Goal: Information Seeking & Learning: Learn about a topic

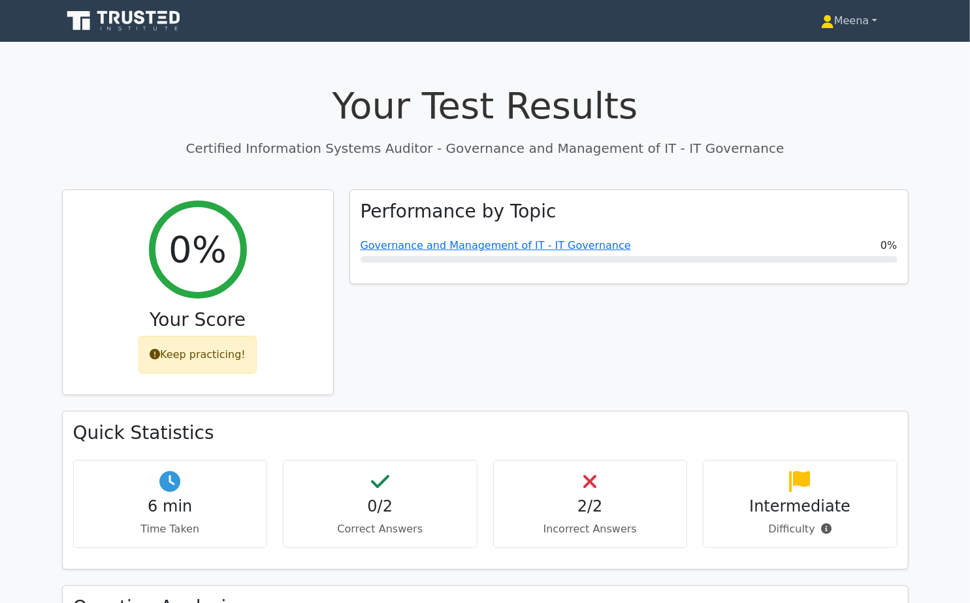
click at [843, 21] on link "Meena" at bounding box center [849, 21] width 119 height 26
click at [821, 53] on link "Profile" at bounding box center [842, 51] width 103 height 21
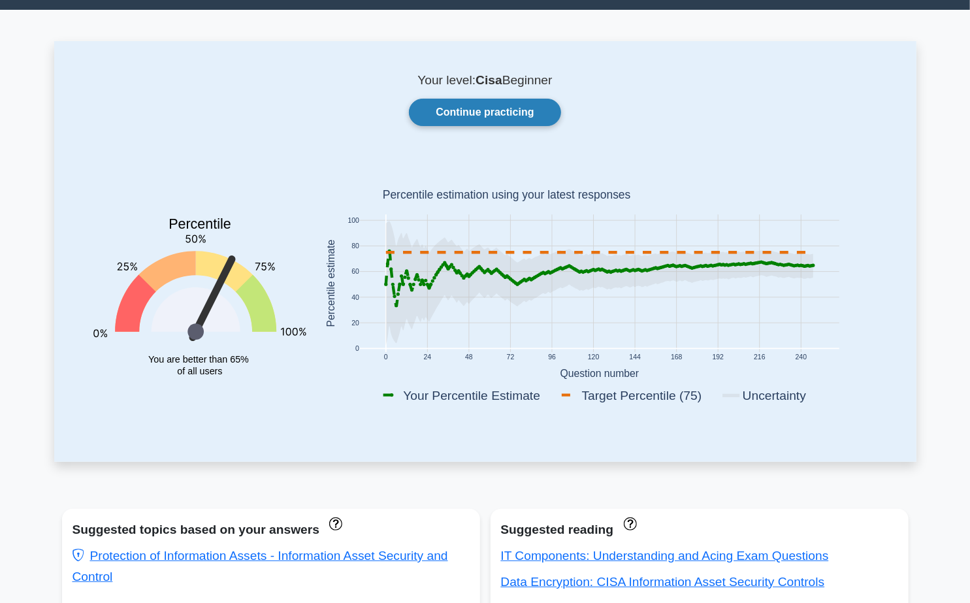
click at [524, 108] on link "Continue practicing" at bounding box center [485, 112] width 152 height 27
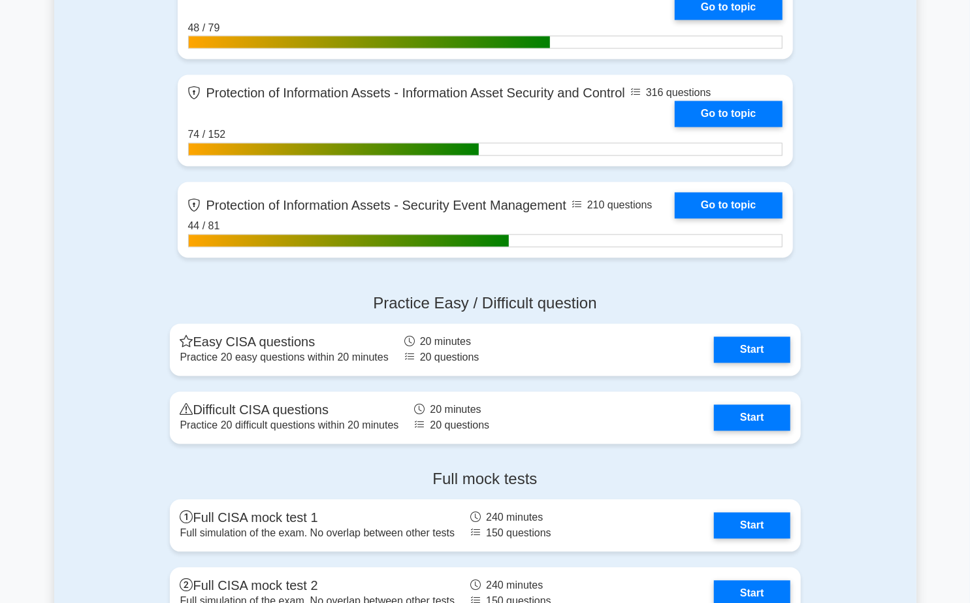
scroll to position [1380, 0]
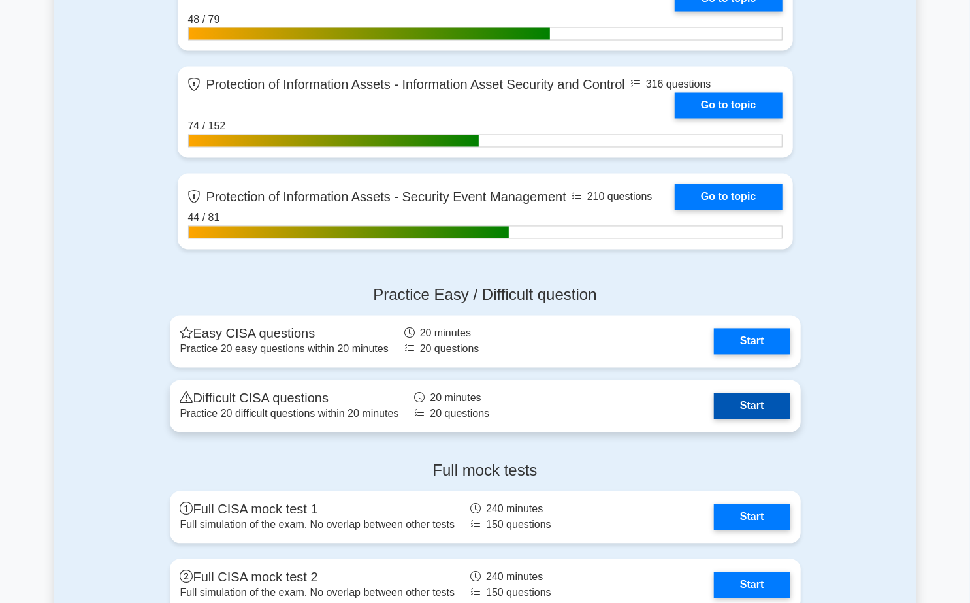
click at [746, 400] on link "Start" at bounding box center [752, 406] width 76 height 26
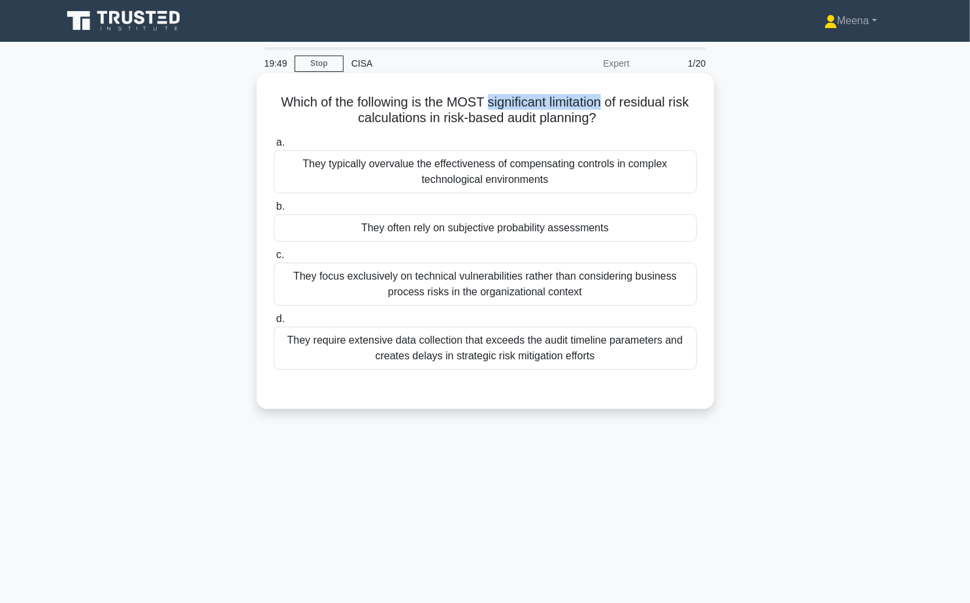
drag, startPoint x: 486, startPoint y: 104, endPoint x: 595, endPoint y: 99, distance: 108.5
click at [597, 102] on h5 "Which of the following is the MOST significant limitation of residual risk calc…" at bounding box center [485, 110] width 426 height 33
click at [535, 180] on div "They typically overvalue the effectiveness of compensating controls in complex …" at bounding box center [485, 171] width 423 height 43
click at [274, 147] on input "a. They typically overvalue the effectiveness of compensating controls in compl…" at bounding box center [274, 143] width 0 height 8
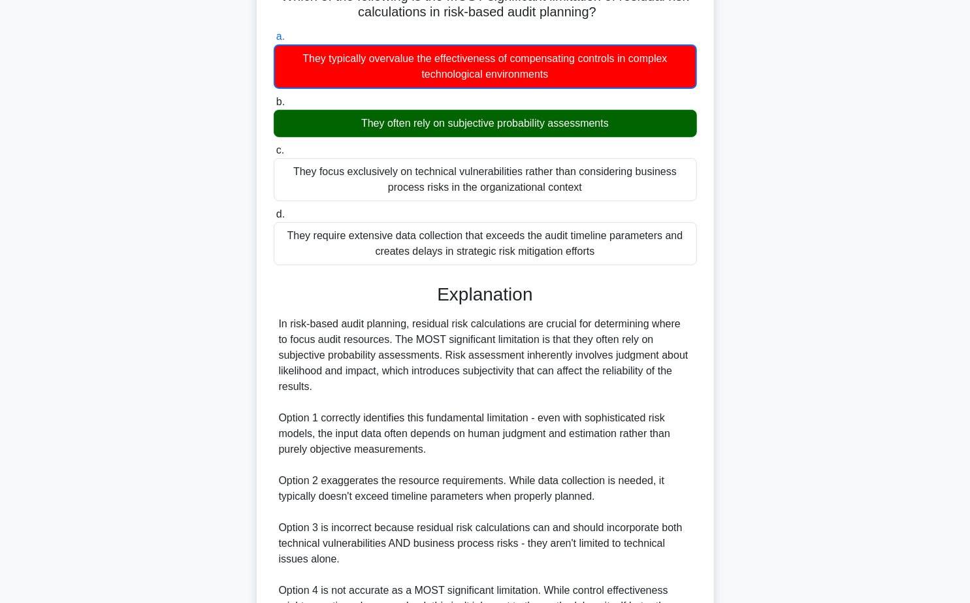
scroll to position [250, 0]
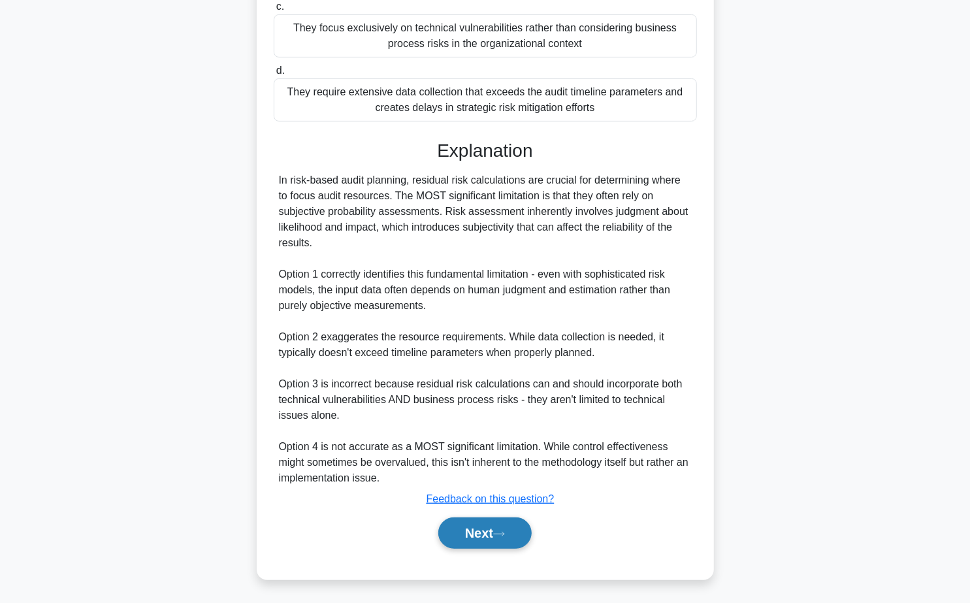
click at [510, 538] on button "Next" at bounding box center [484, 532] width 93 height 31
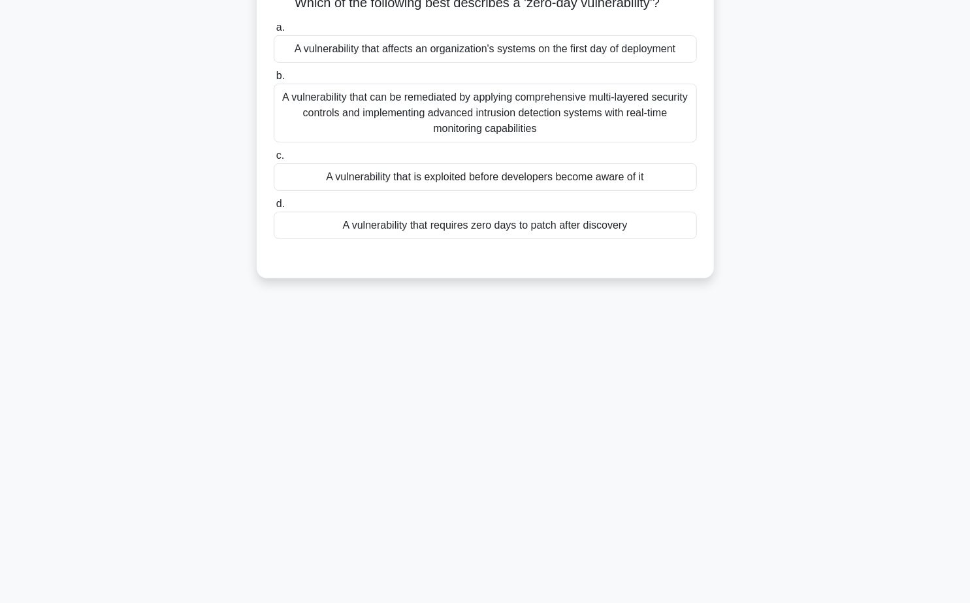
scroll to position [0, 0]
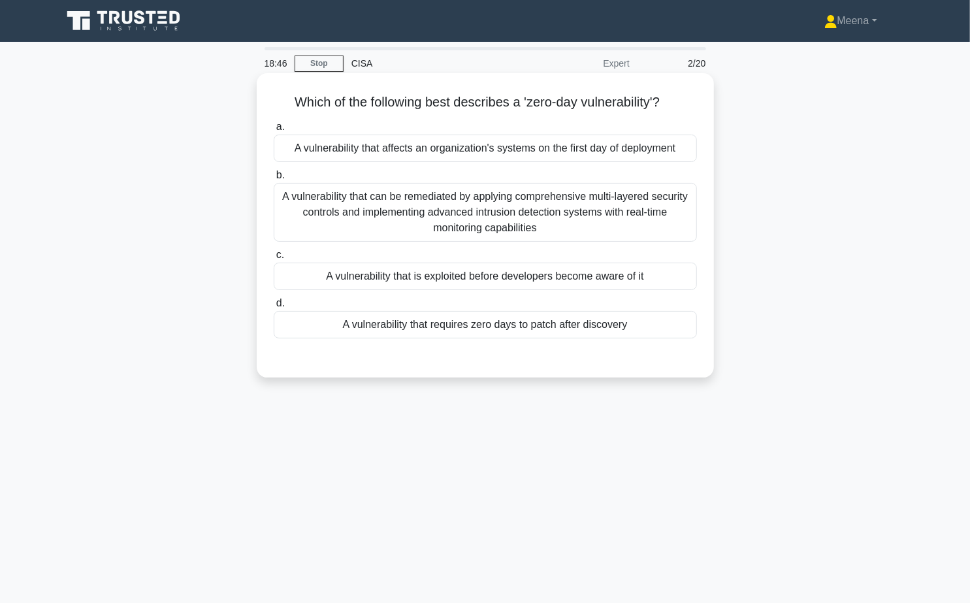
click at [621, 278] on div "A vulnerability that is exploited before developers become aware of it" at bounding box center [485, 276] width 423 height 27
click at [274, 259] on input "c. A vulnerability that is exploited before developers become aware of it" at bounding box center [274, 255] width 0 height 8
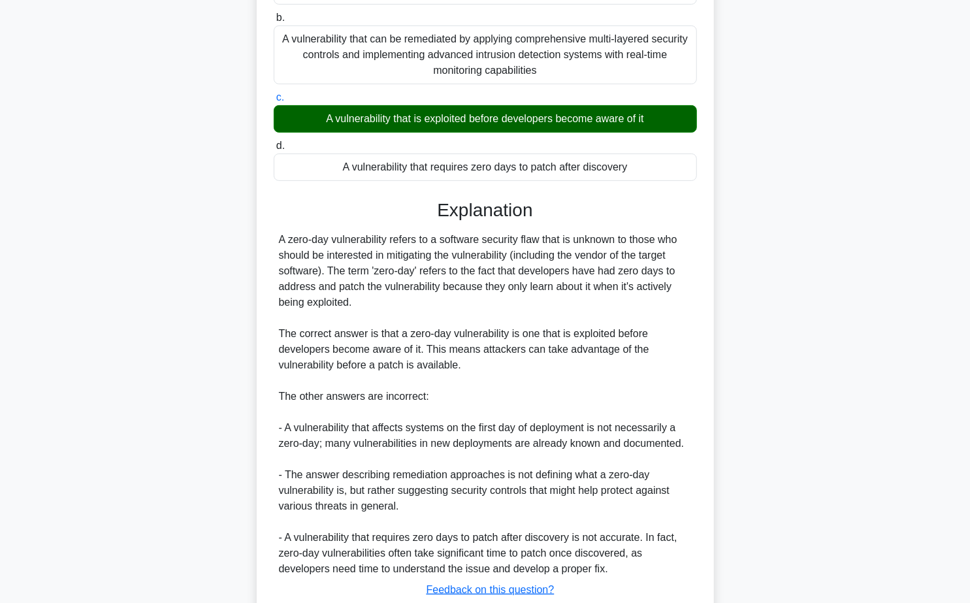
scroll to position [248, 0]
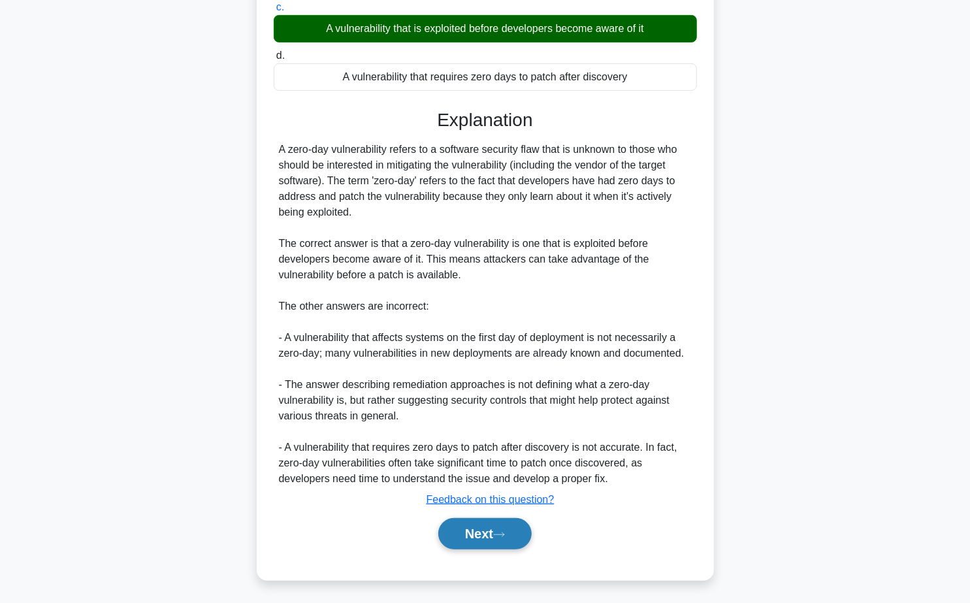
click at [494, 536] on button "Next" at bounding box center [484, 533] width 93 height 31
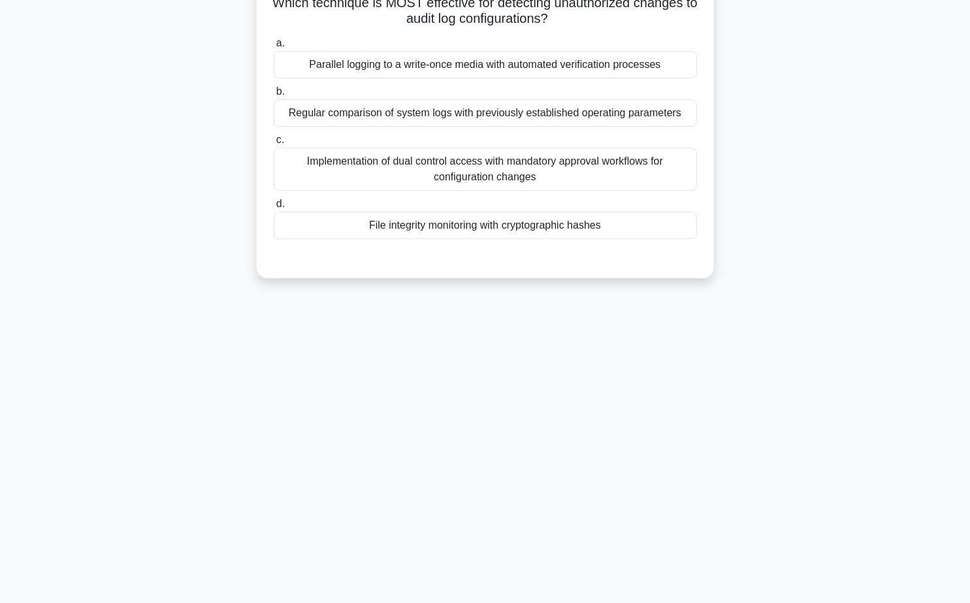
scroll to position [0, 0]
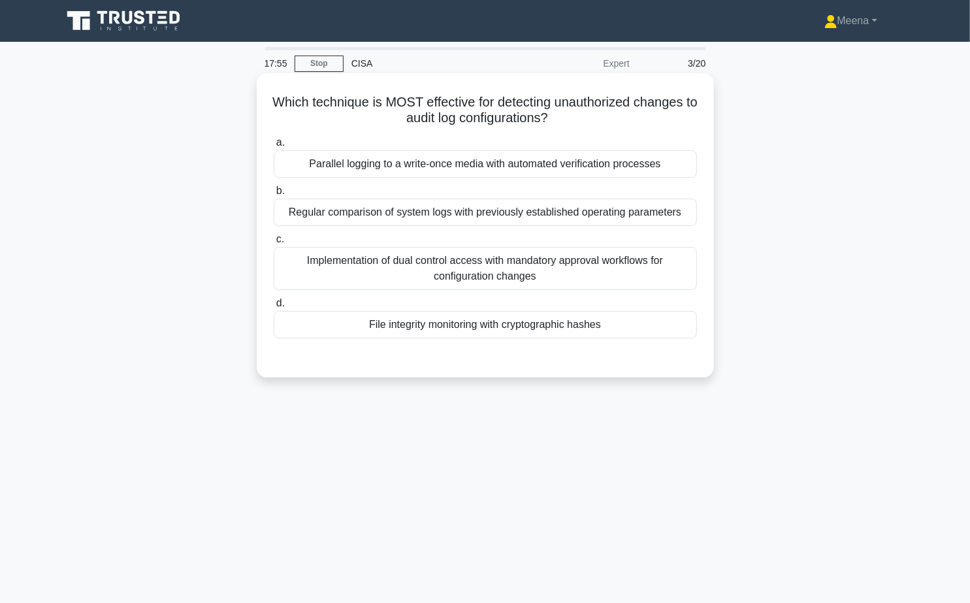
click at [528, 324] on div "File integrity monitoring with cryptographic hashes" at bounding box center [485, 324] width 423 height 27
click at [274, 308] on input "d. File integrity monitoring with cryptographic hashes" at bounding box center [274, 303] width 0 height 8
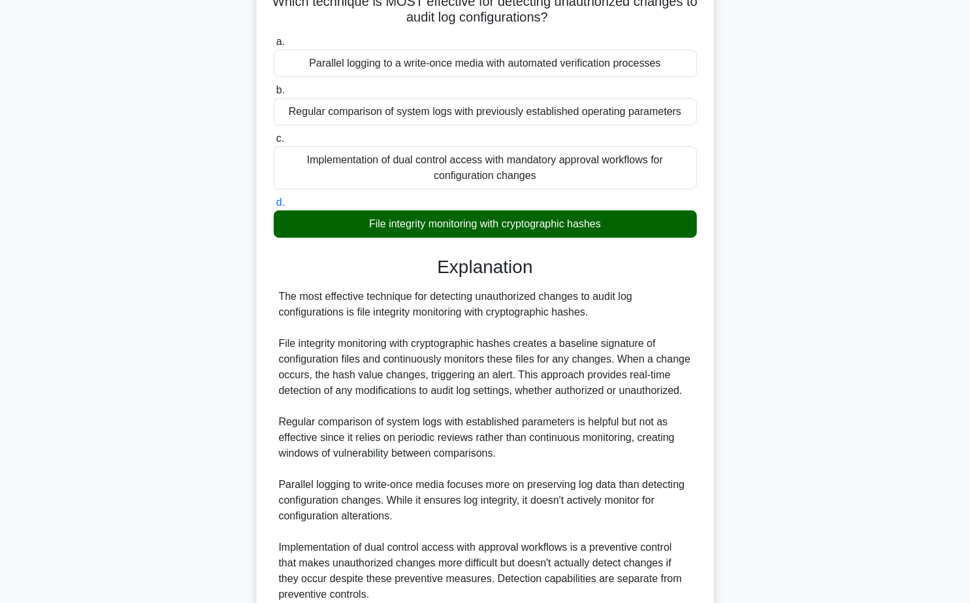
scroll to position [216, 0]
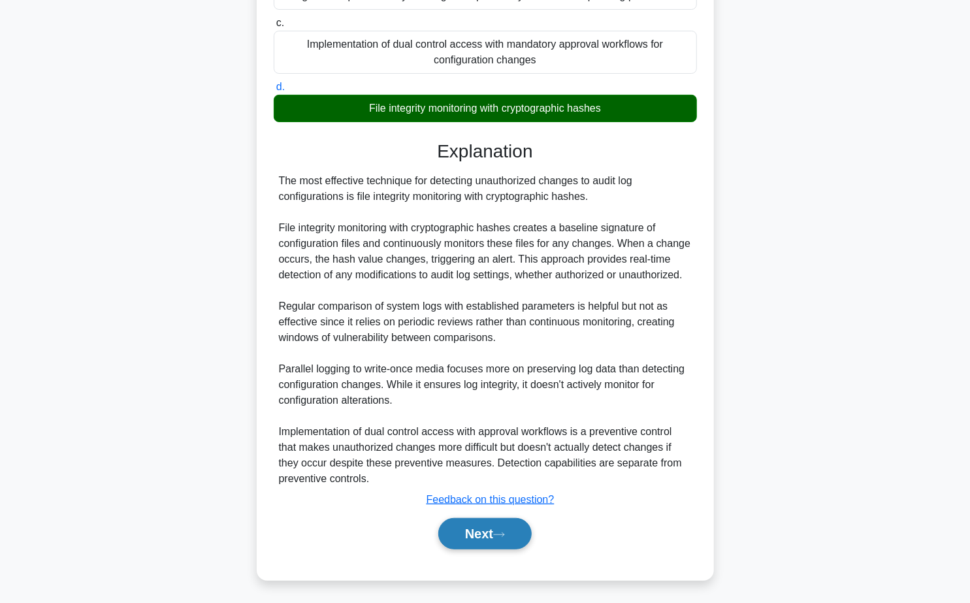
click at [496, 531] on button "Next" at bounding box center [484, 533] width 93 height 31
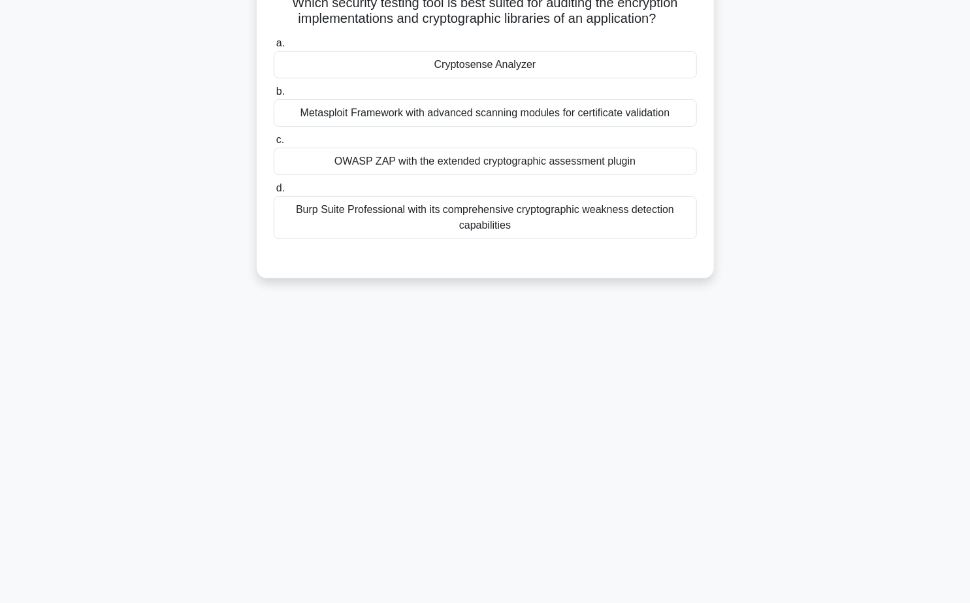
scroll to position [0, 0]
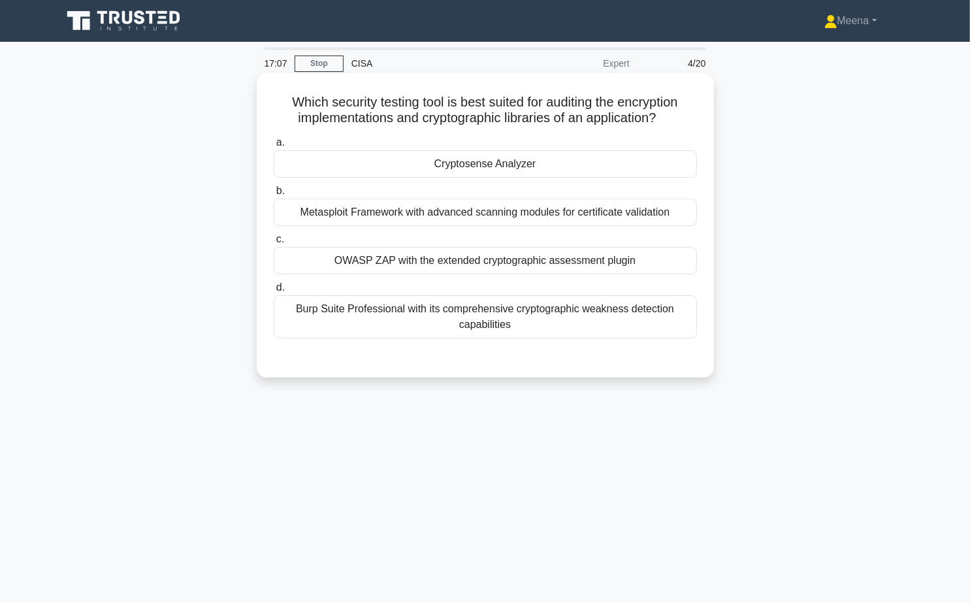
click at [583, 316] on div "Burp Suite Professional with its comprehensive cryptographic weakness detection…" at bounding box center [485, 316] width 423 height 43
click at [274, 292] on input "d. Burp Suite Professional with its comprehensive cryptographic weakness detect…" at bounding box center [274, 288] width 0 height 8
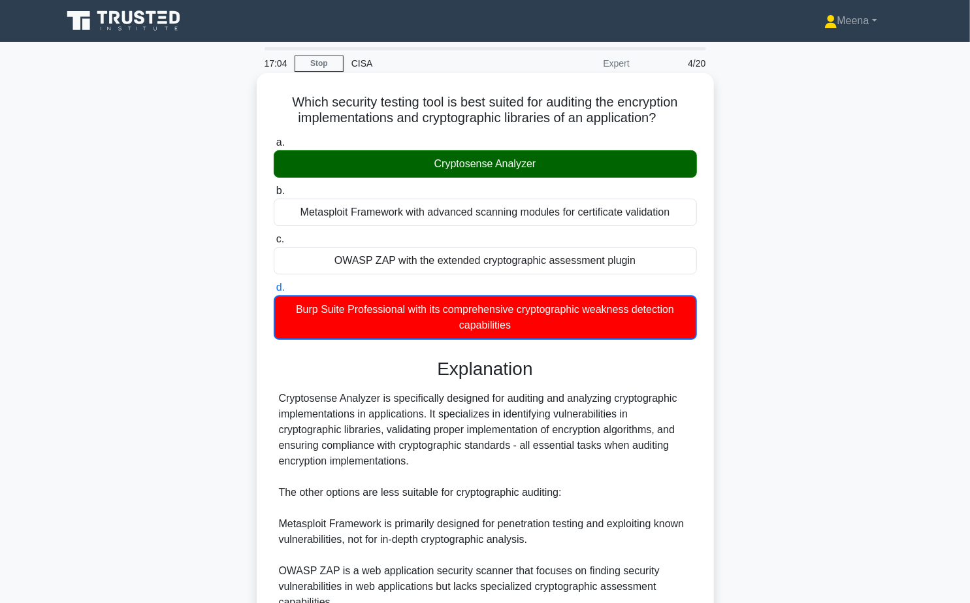
drag, startPoint x: 432, startPoint y: 163, endPoint x: 597, endPoint y: 163, distance: 165.3
click at [598, 163] on div "Cryptosense Analyzer" at bounding box center [485, 163] width 423 height 27
copy div "Cryptosense Analyzer"
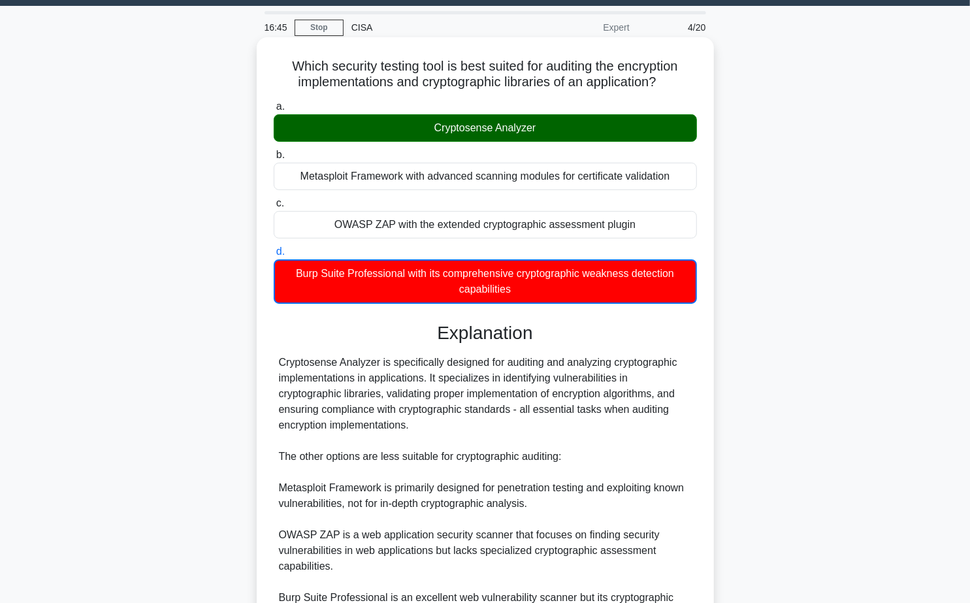
scroll to position [187, 0]
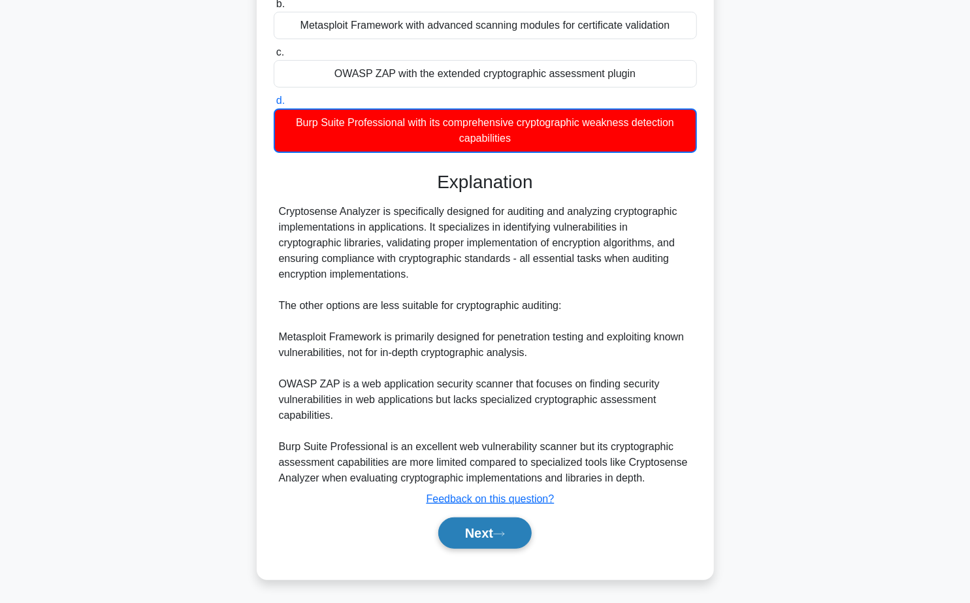
click at [473, 541] on button "Next" at bounding box center [484, 532] width 93 height 31
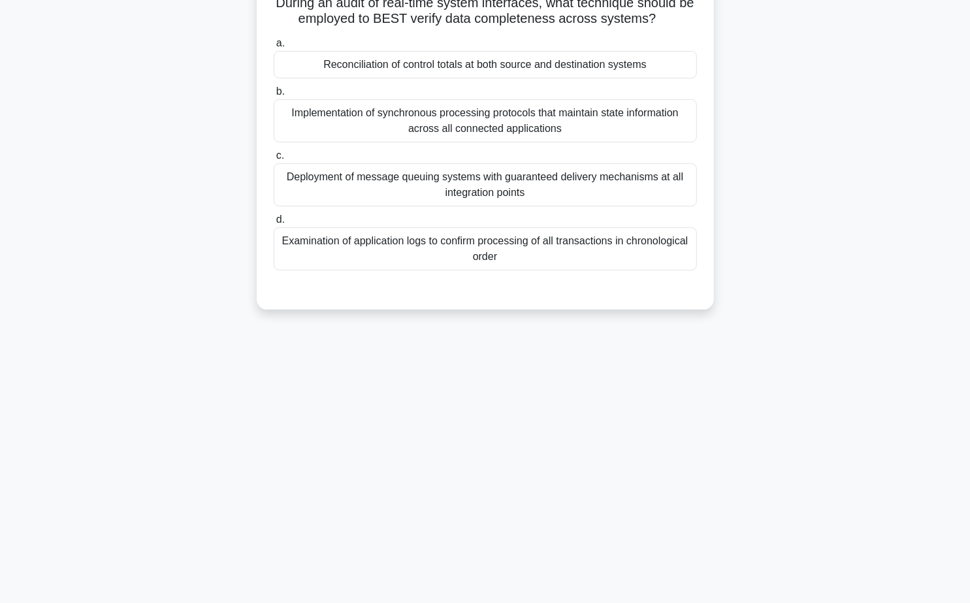
scroll to position [0, 0]
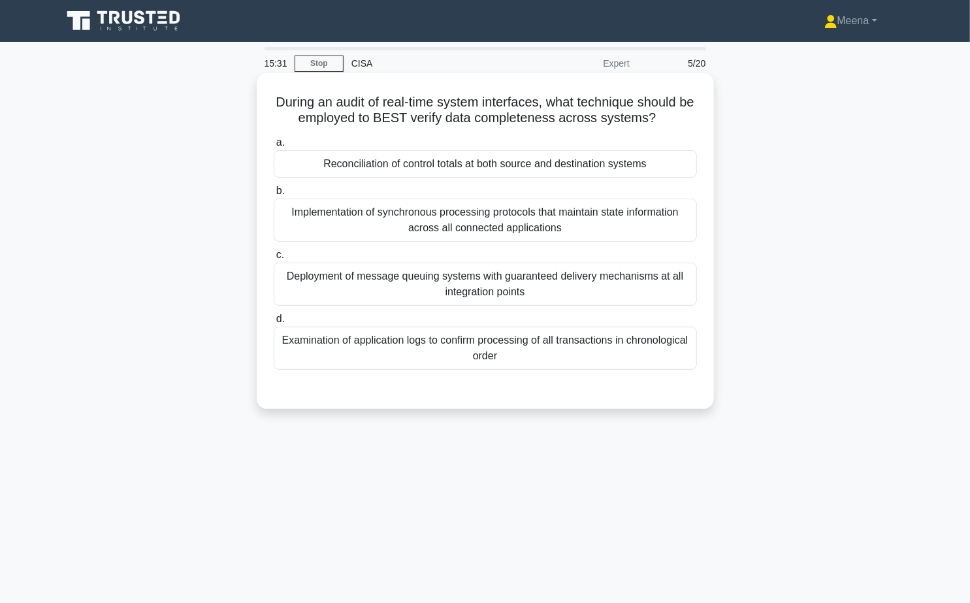
click at [584, 161] on div "Reconciliation of control totals at both source and destination systems" at bounding box center [485, 163] width 423 height 27
click at [274, 147] on input "a. Reconciliation of control totals at both source and destination systems" at bounding box center [274, 143] width 0 height 8
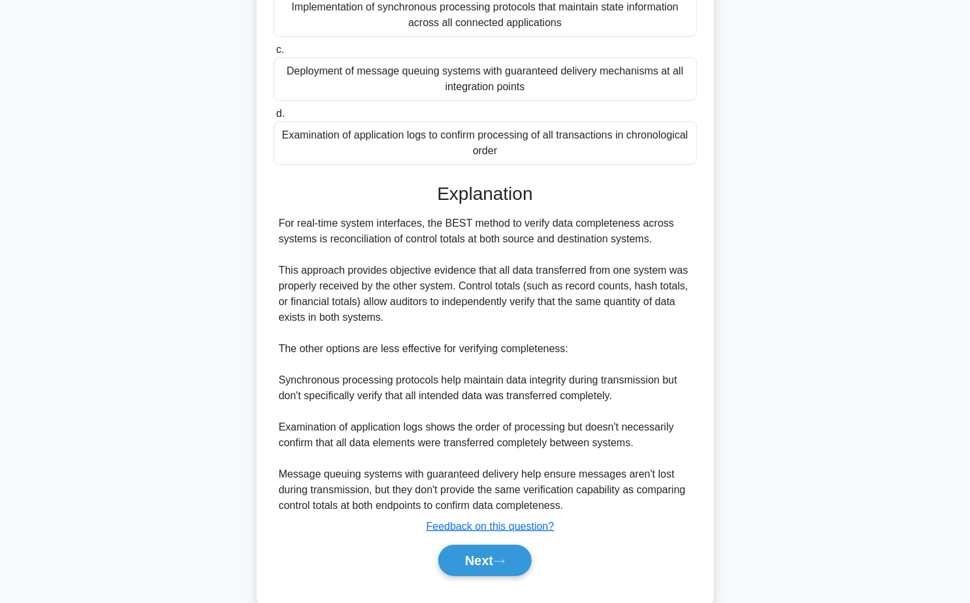
scroll to position [232, 0]
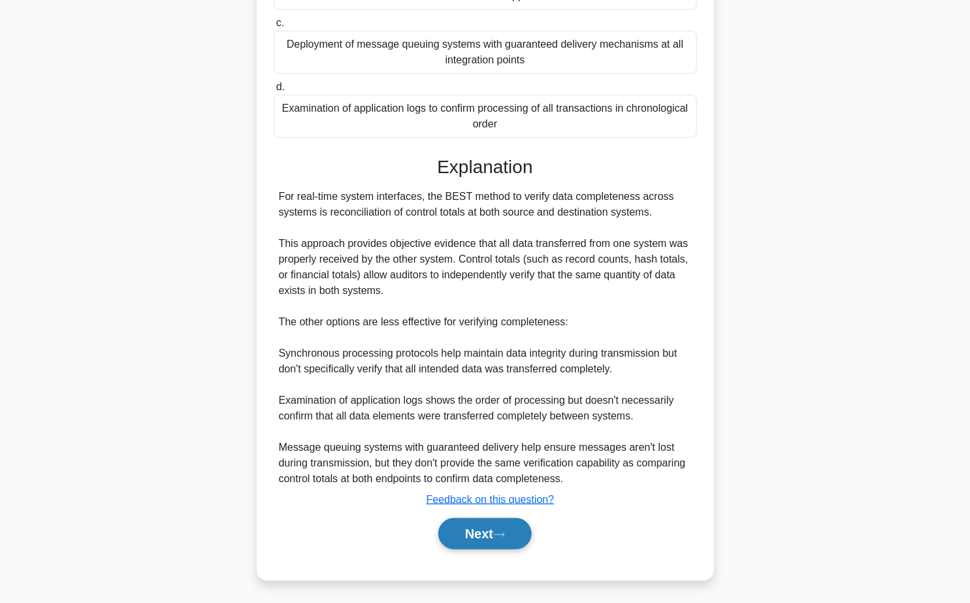
click at [479, 527] on button "Next" at bounding box center [484, 533] width 93 height 31
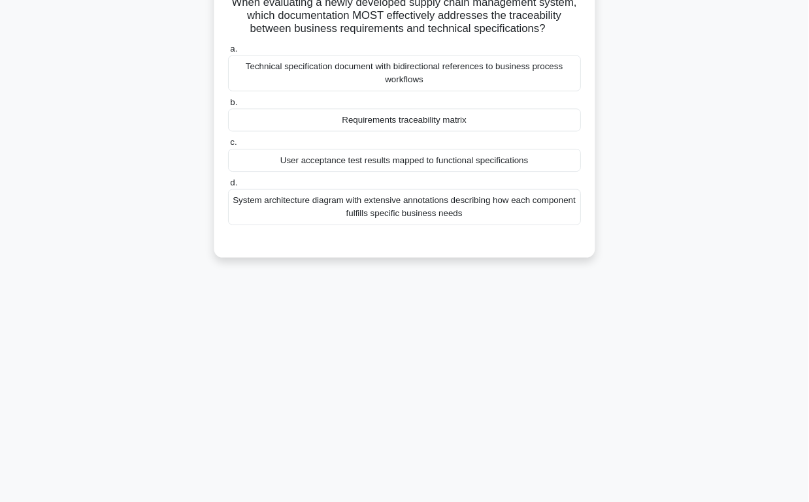
scroll to position [0, 0]
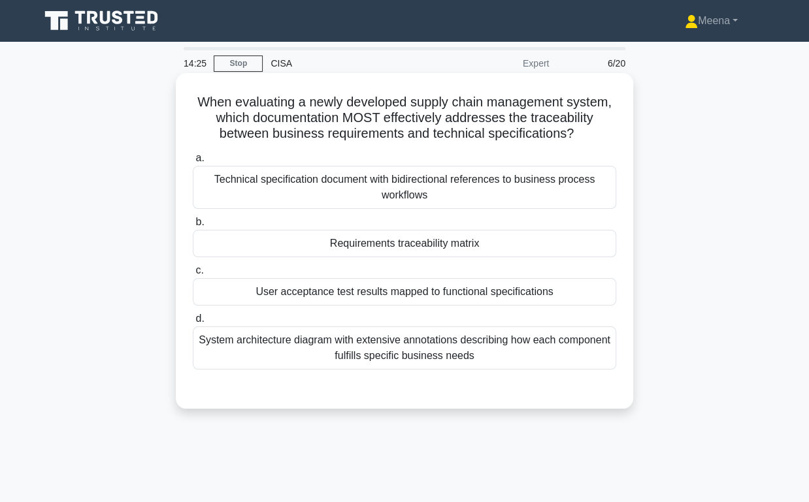
click at [490, 244] on div "Requirements traceability matrix" at bounding box center [404, 243] width 423 height 27
click at [193, 227] on input "b. Requirements traceability matrix" at bounding box center [193, 222] width 0 height 8
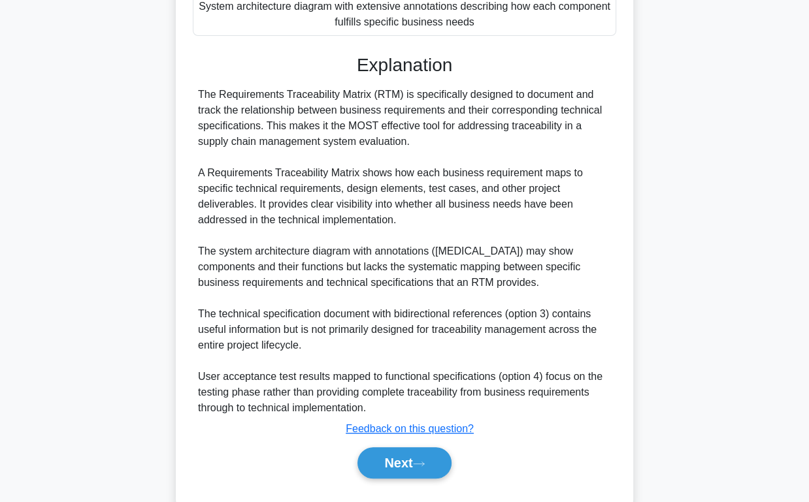
scroll to position [353, 0]
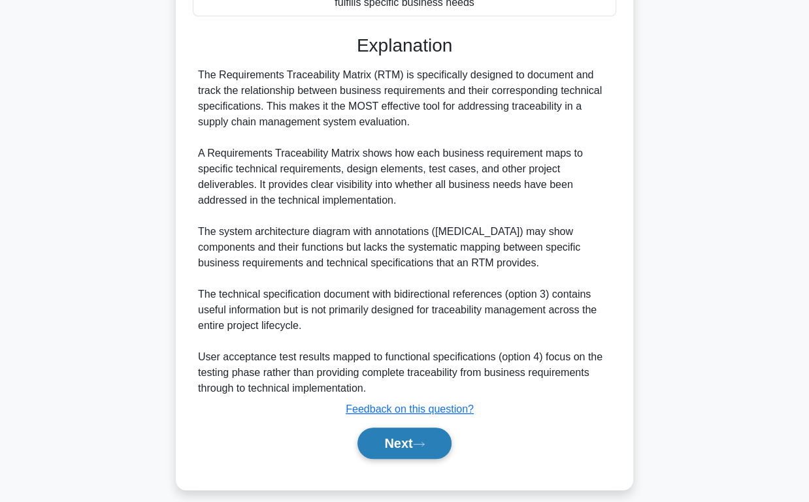
click at [424, 446] on button "Next" at bounding box center [403, 443] width 93 height 31
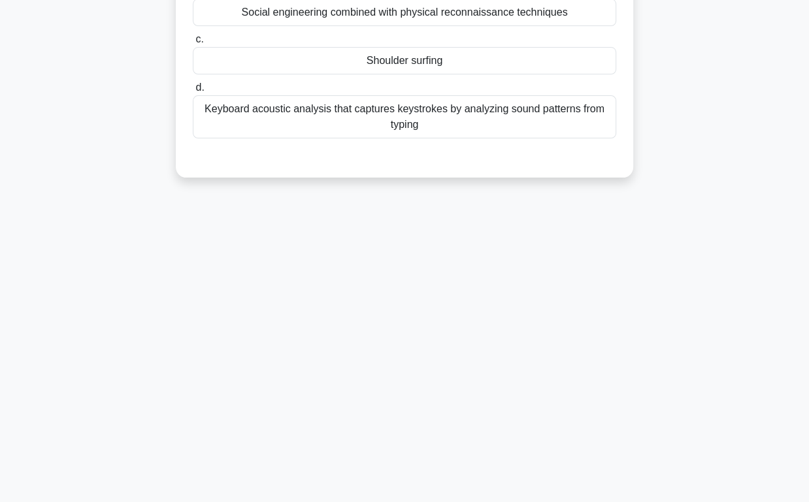
scroll to position [0, 0]
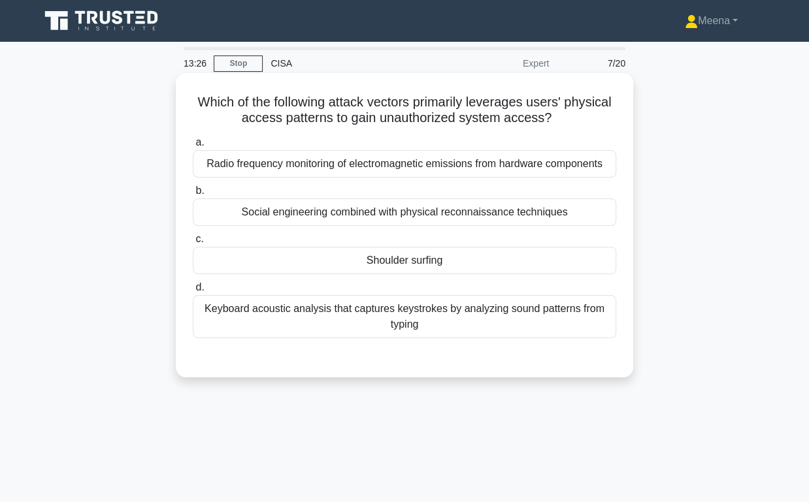
click at [470, 261] on div "Shoulder surfing" at bounding box center [404, 260] width 423 height 27
click at [193, 244] on input "c. Shoulder surfing" at bounding box center [193, 239] width 0 height 8
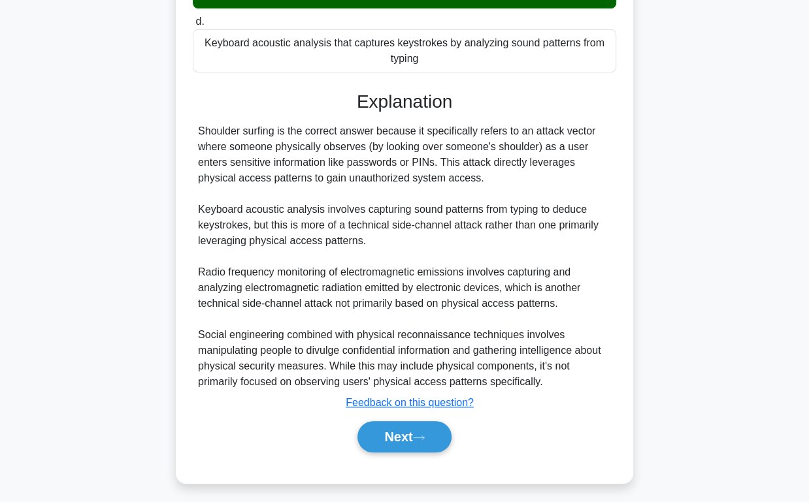
scroll to position [269, 0]
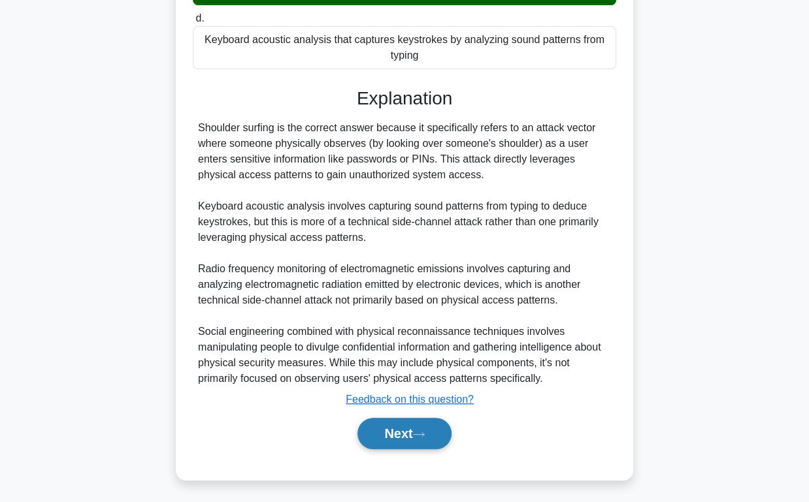
click at [412, 439] on button "Next" at bounding box center [403, 433] width 93 height 31
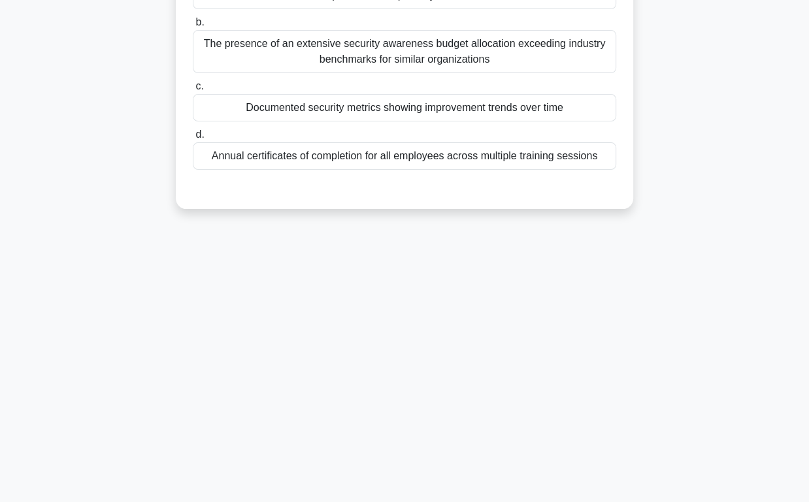
scroll to position [0, 0]
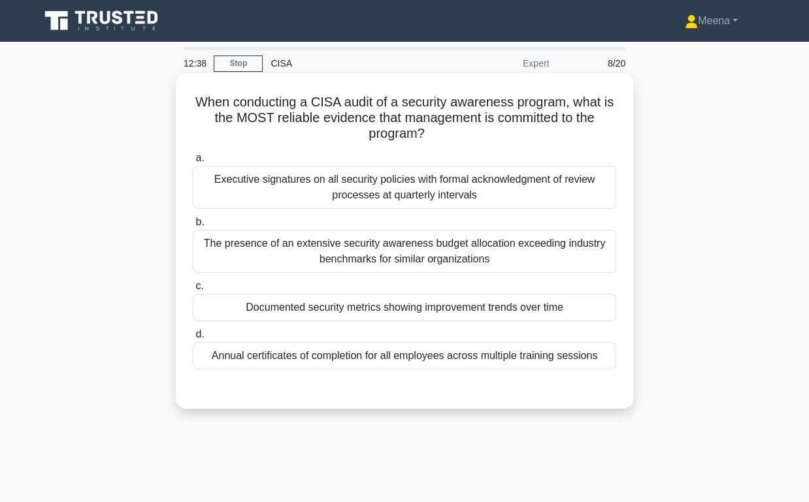
click at [526, 312] on div "Documented security metrics showing improvement trends over time" at bounding box center [404, 307] width 423 height 27
click at [193, 291] on input "c. Documented security metrics showing improvement trends over time" at bounding box center [193, 286] width 0 height 8
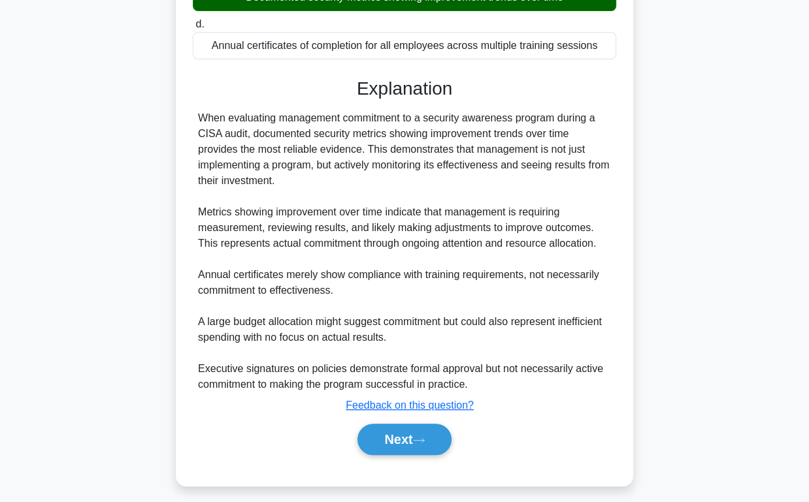
scroll to position [316, 0]
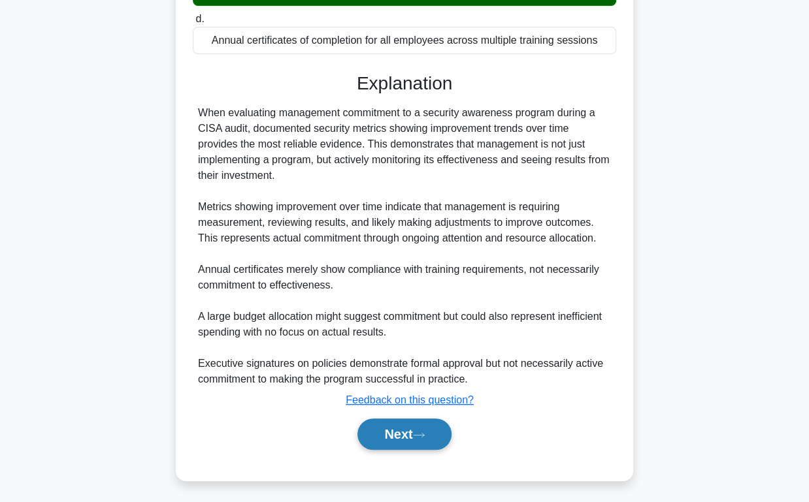
click at [416, 427] on button "Next" at bounding box center [403, 434] width 93 height 31
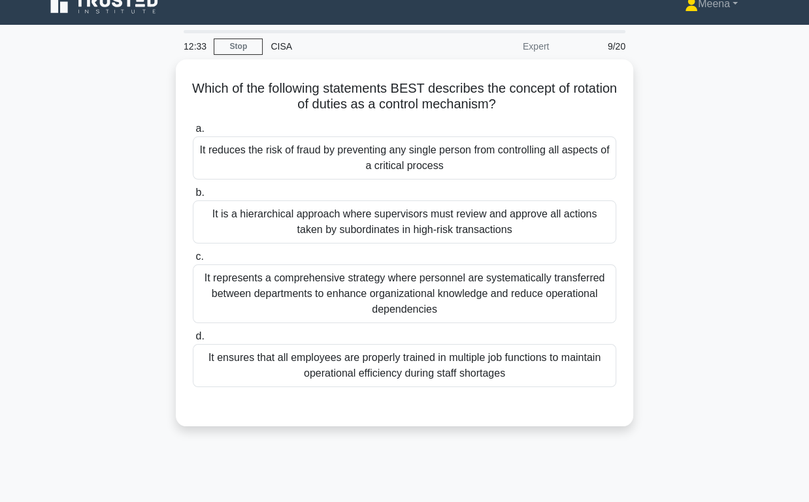
scroll to position [0, 0]
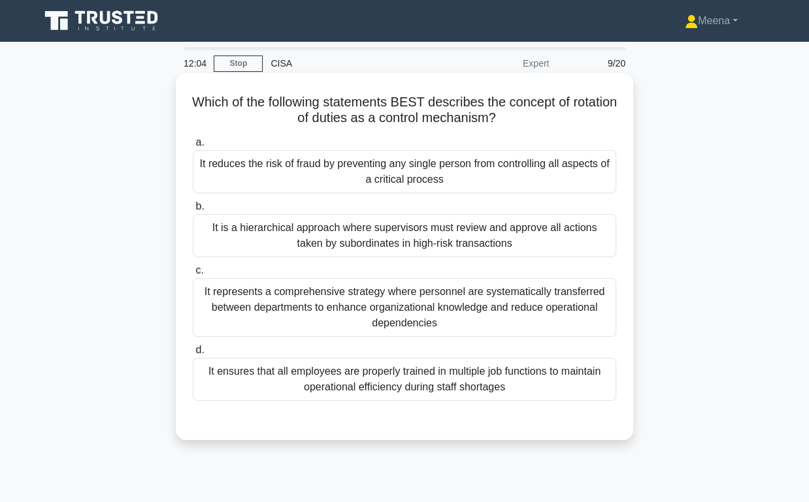
click at [466, 182] on div "It reduces the risk of fraud by preventing any single person from controlling a…" at bounding box center [404, 171] width 423 height 43
click at [193, 147] on input "a. It reduces the risk of fraud by preventing any single person from controllin…" at bounding box center [193, 143] width 0 height 8
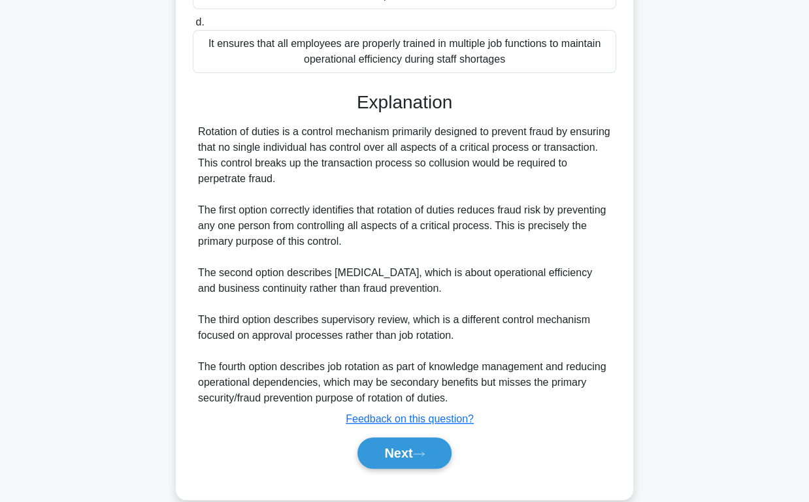
scroll to position [331, 0]
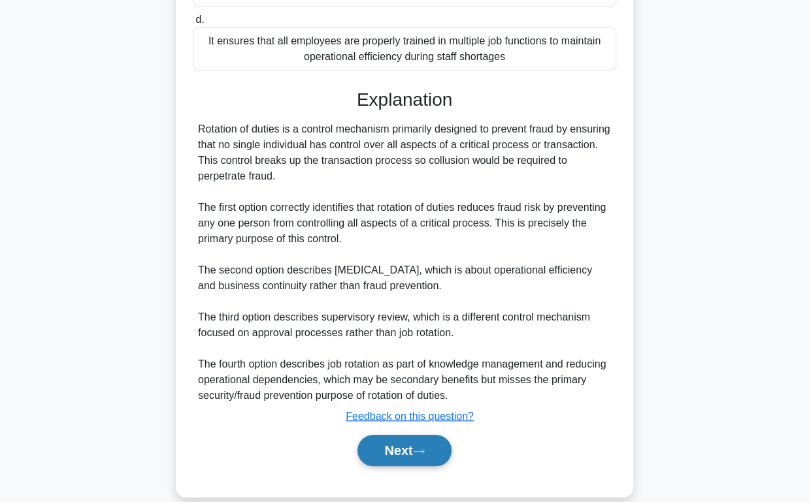
click at [427, 442] on button "Next" at bounding box center [403, 450] width 93 height 31
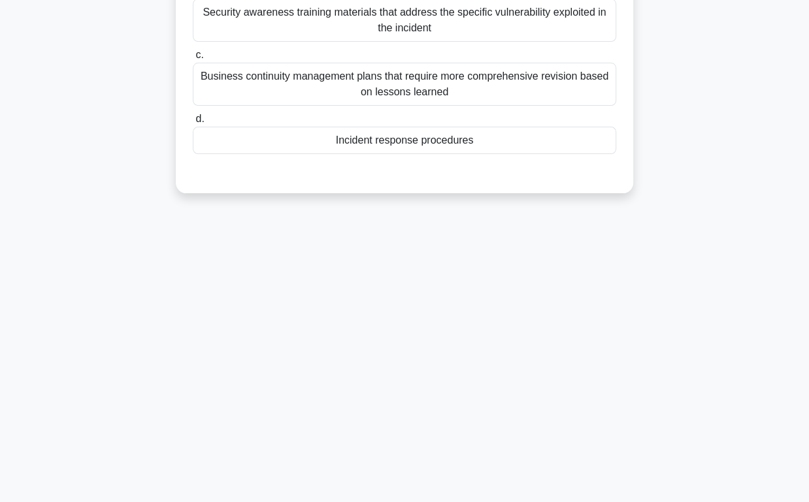
scroll to position [0, 0]
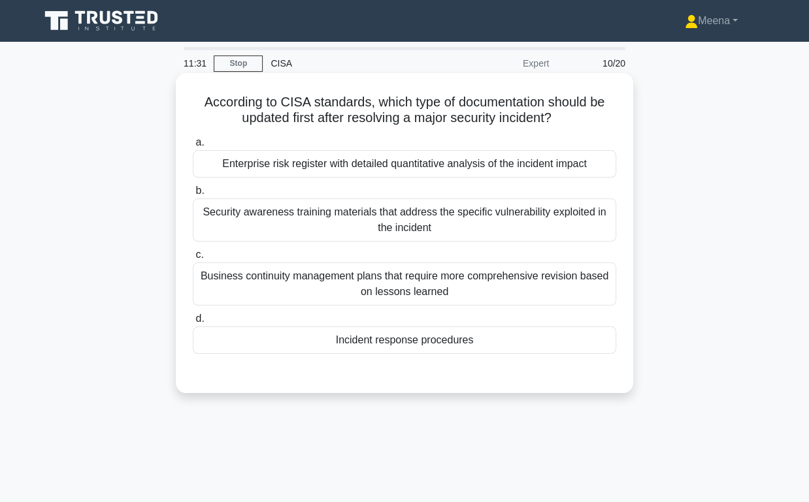
click at [498, 291] on div "Business continuity management plans that require more comprehensive revision b…" at bounding box center [404, 284] width 423 height 43
click at [193, 259] on input "c. Business continuity management plans that require more comprehensive revisio…" at bounding box center [193, 255] width 0 height 8
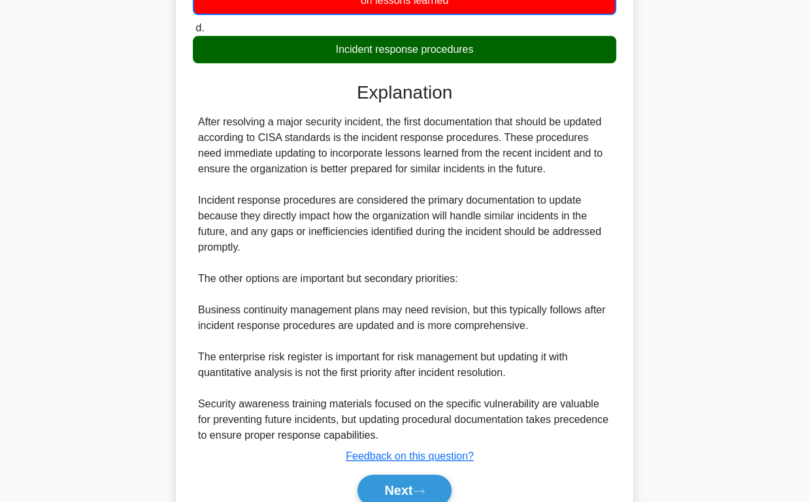
scroll to position [349, 0]
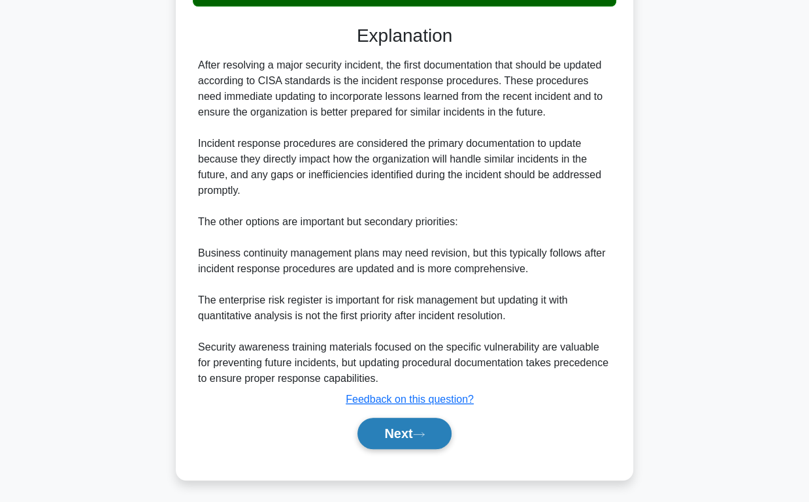
click at [406, 425] on button "Next" at bounding box center [403, 433] width 93 height 31
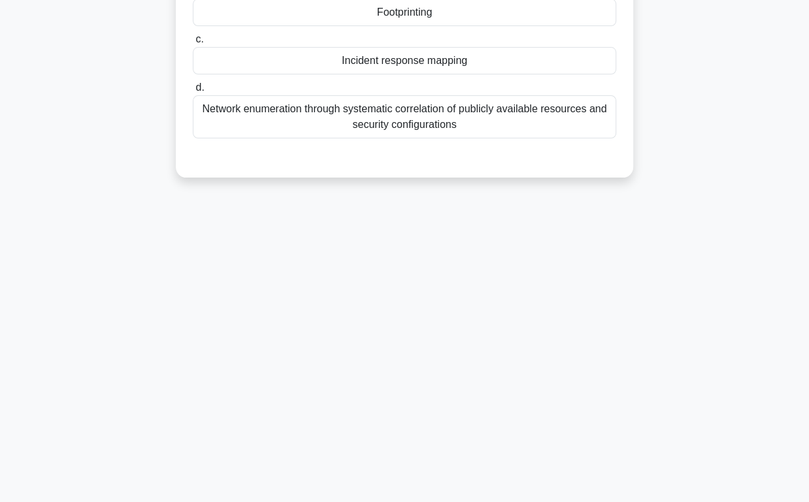
scroll to position [0, 0]
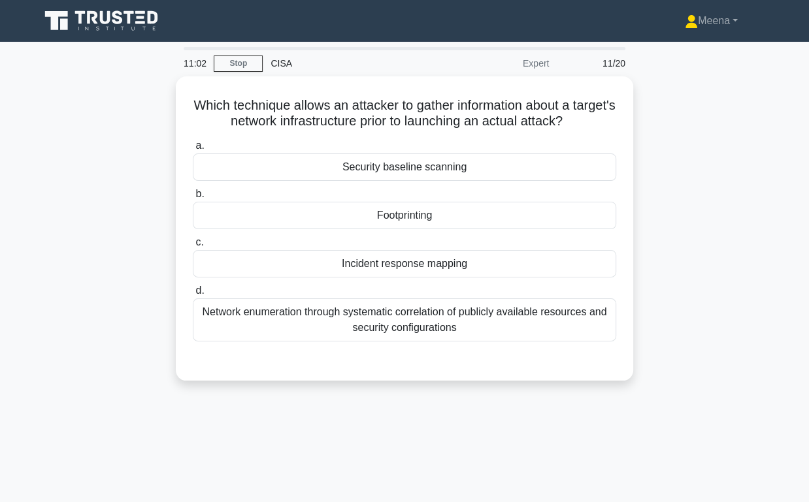
click at [469, 310] on div "Network enumeration through systematic correlation of publicly available resour…" at bounding box center [404, 320] width 423 height 43
click at [193, 295] on input "d. Network enumeration through systematic correlation of publicly available res…" at bounding box center [193, 291] width 0 height 8
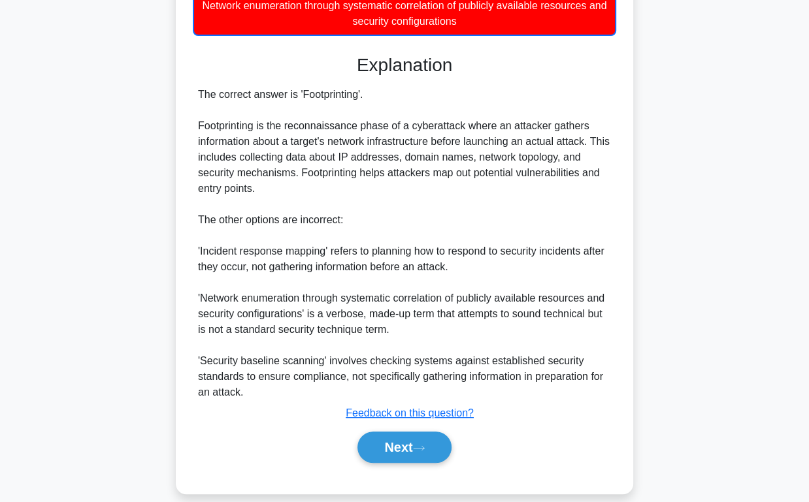
scroll to position [299, 0]
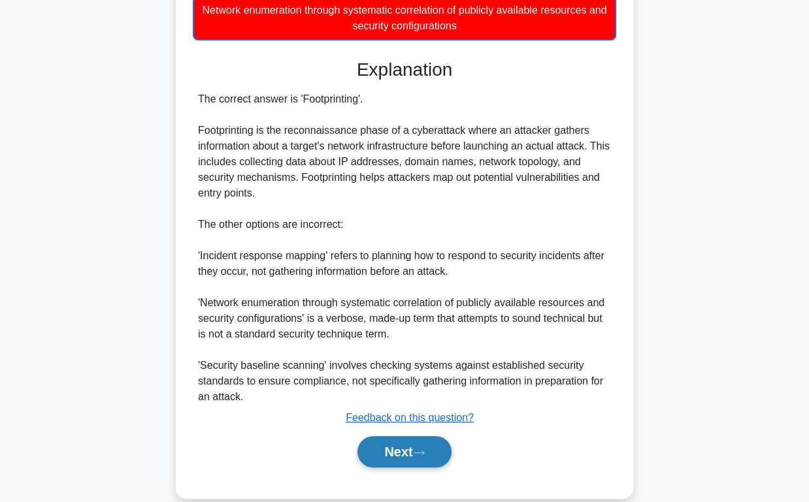
click at [438, 448] on button "Next" at bounding box center [403, 451] width 93 height 31
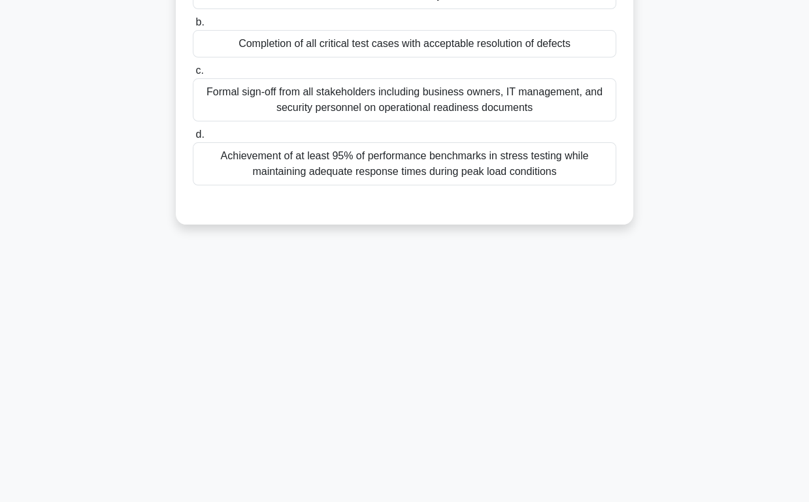
scroll to position [0, 0]
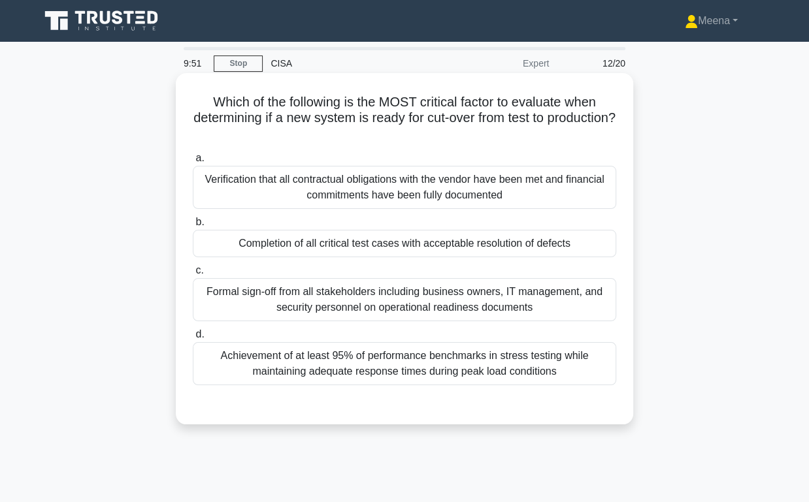
click at [509, 249] on div "Completion of all critical test cases with acceptable resolution of defects" at bounding box center [404, 243] width 423 height 27
click at [193, 227] on input "b. Completion of all critical test cases with acceptable resolution of defects" at bounding box center [193, 222] width 0 height 8
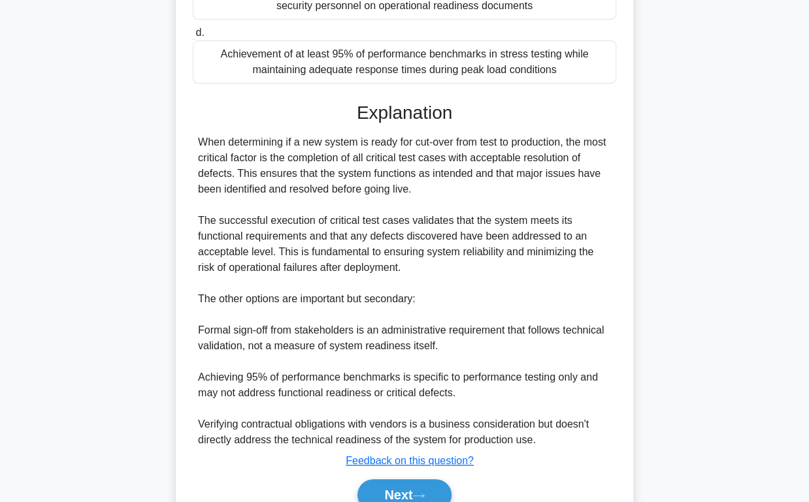
scroll to position [363, 0]
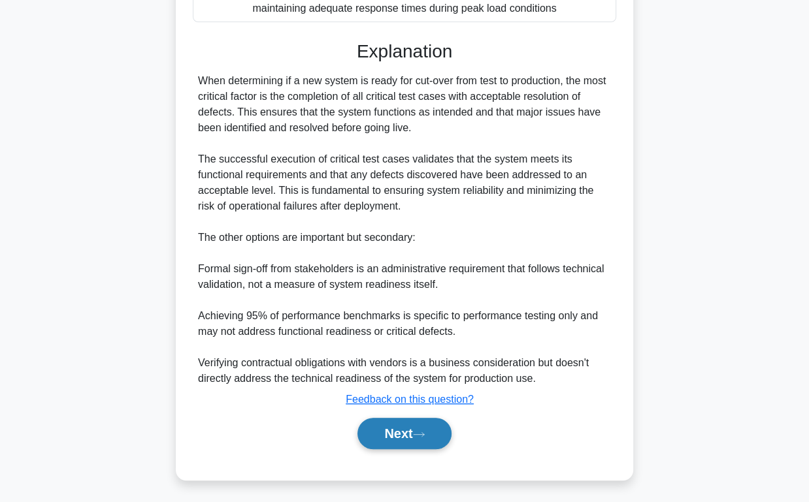
click at [414, 431] on button "Next" at bounding box center [403, 433] width 93 height 31
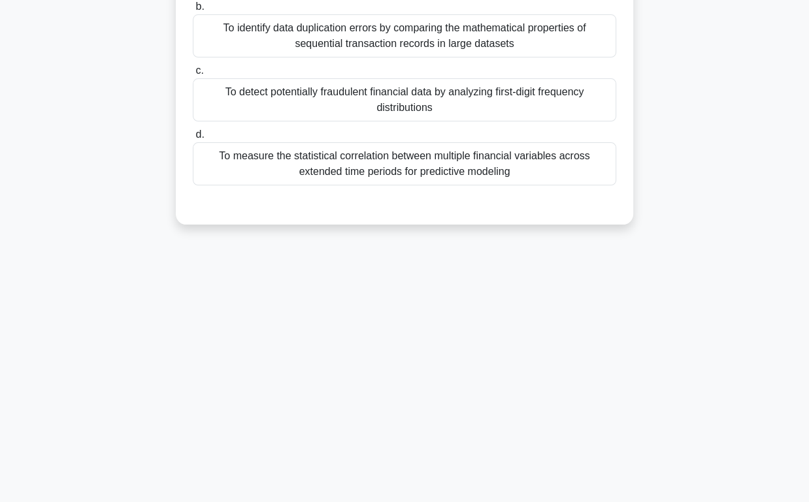
scroll to position [0, 0]
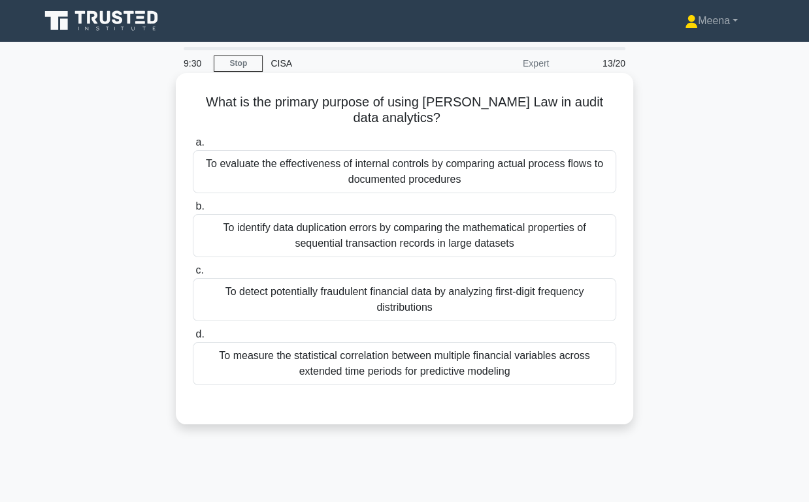
click at [505, 167] on div "To evaluate the effectiveness of internal controls by comparing actual process …" at bounding box center [404, 171] width 423 height 43
click at [193, 147] on input "a. To evaluate the effectiveness of internal controls by comparing actual proce…" at bounding box center [193, 143] width 0 height 8
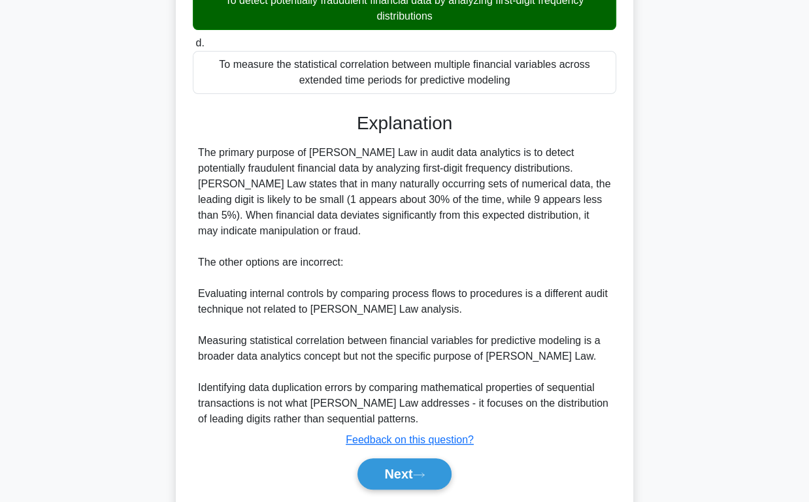
scroll to position [314, 0]
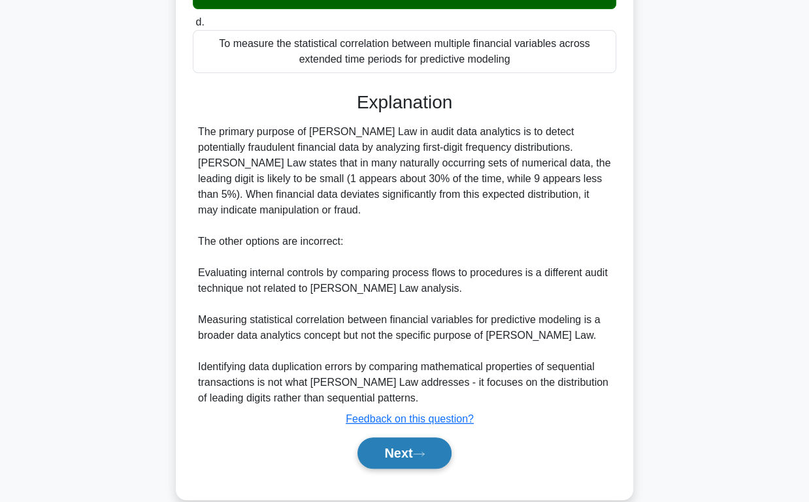
click at [434, 438] on button "Next" at bounding box center [403, 453] width 93 height 31
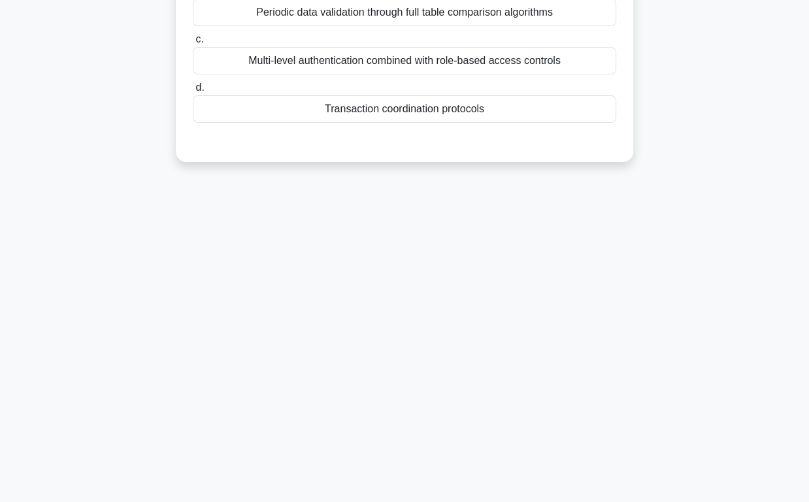
scroll to position [8, 0]
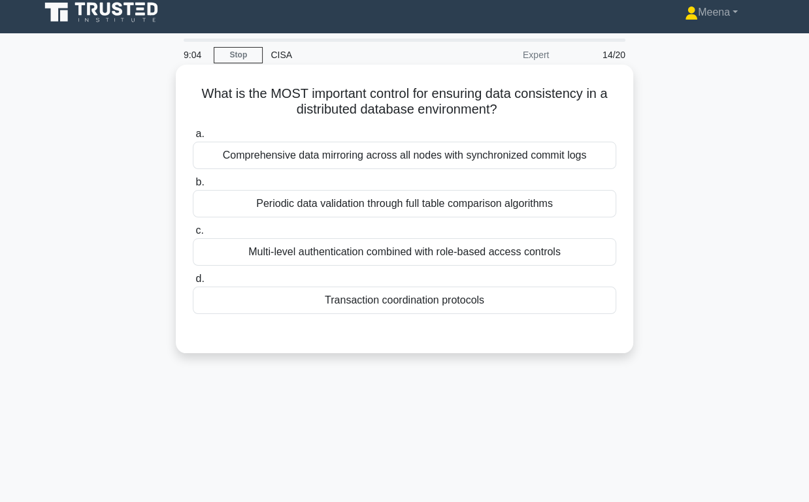
click at [488, 304] on div "Transaction coordination protocols" at bounding box center [404, 300] width 423 height 27
click at [193, 284] on input "d. Transaction coordination protocols" at bounding box center [193, 279] width 0 height 8
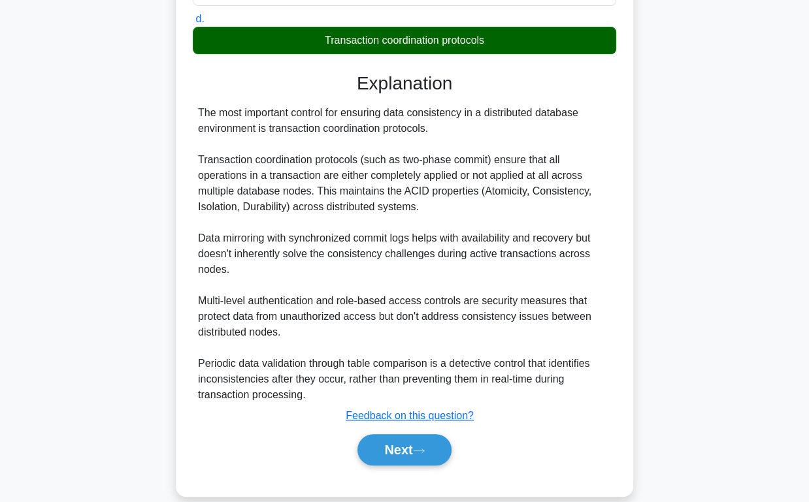
scroll to position [273, 0]
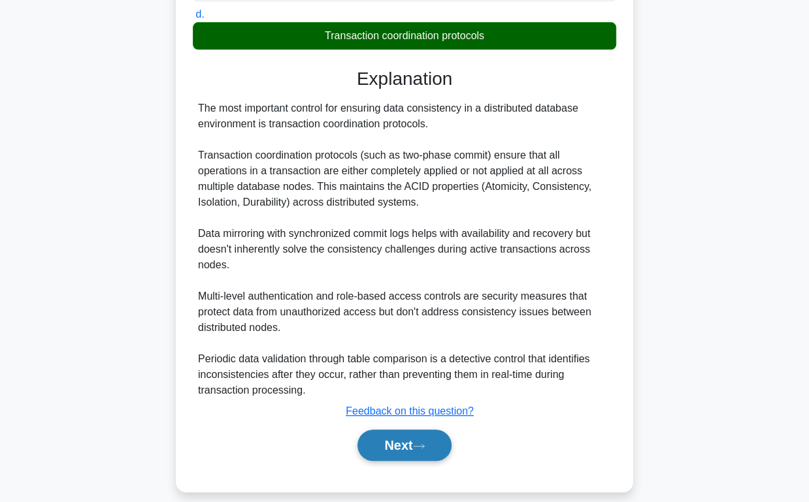
click at [440, 430] on button "Next" at bounding box center [403, 445] width 93 height 31
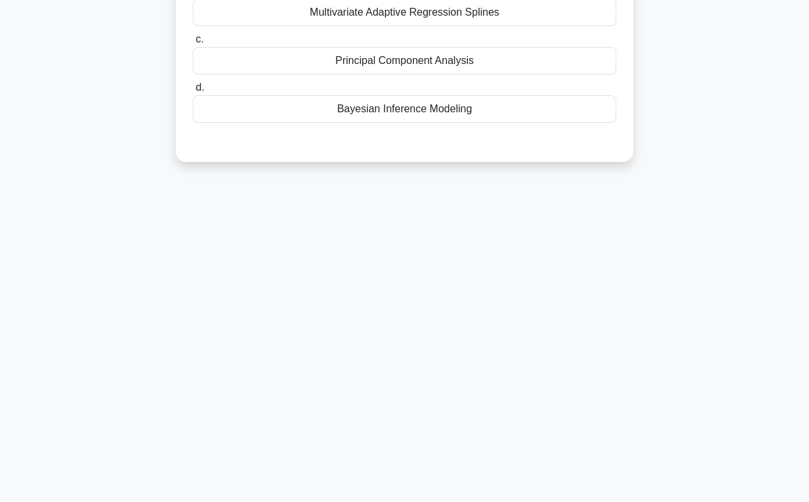
scroll to position [25, 0]
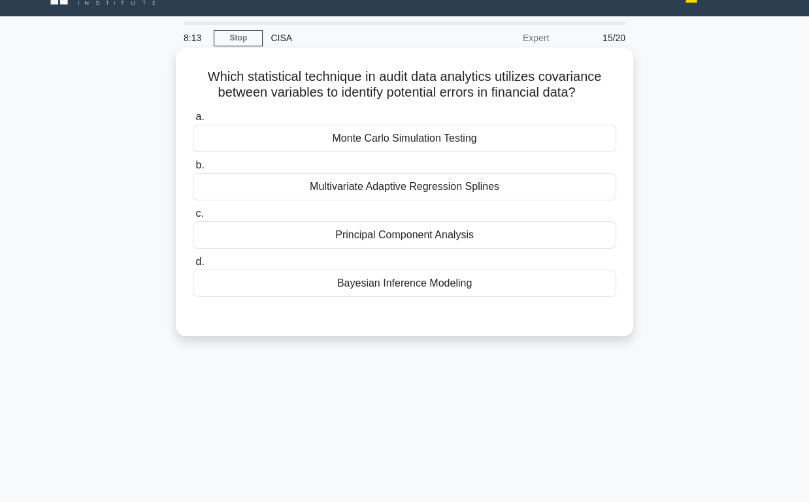
click at [504, 143] on div "Monte Carlo Simulation Testing" at bounding box center [404, 138] width 423 height 27
click at [193, 122] on input "a. Monte Carlo Simulation Testing" at bounding box center [193, 117] width 0 height 8
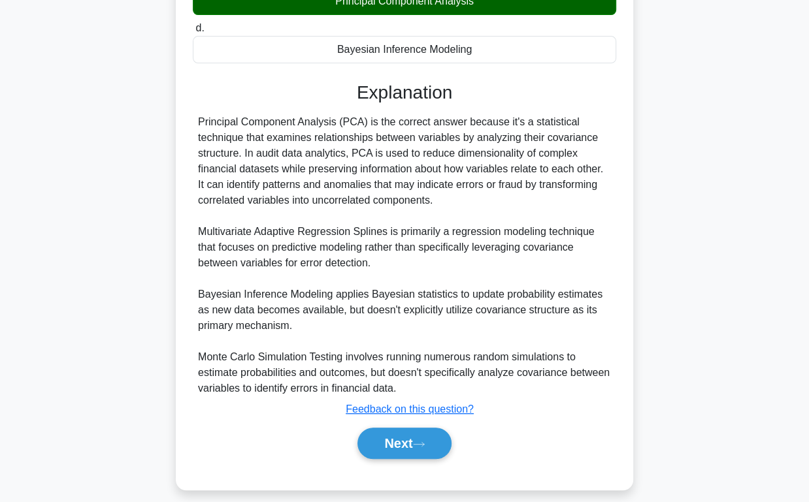
scroll to position [270, 0]
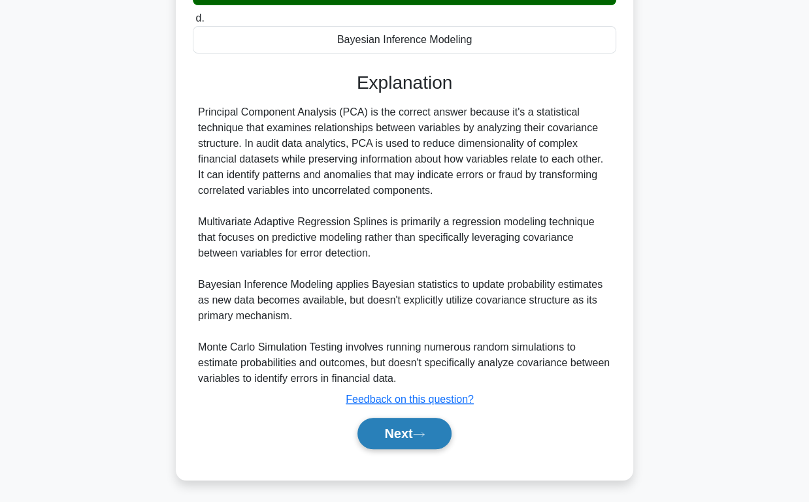
click at [418, 437] on button "Next" at bounding box center [403, 433] width 93 height 31
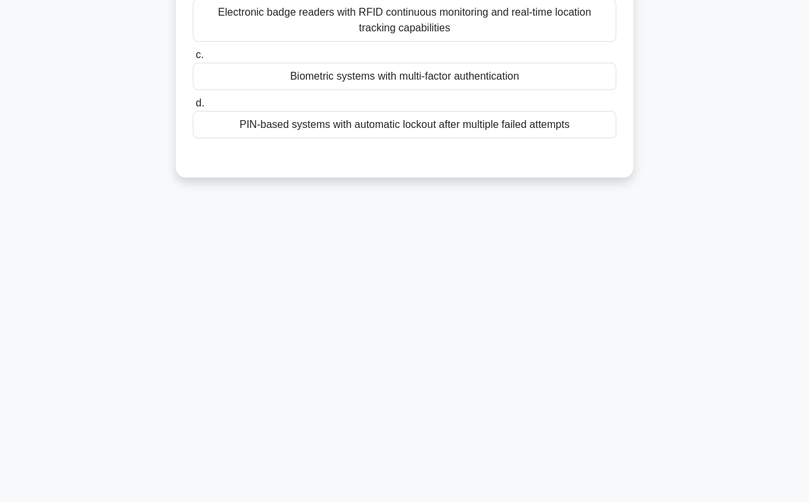
scroll to position [0, 0]
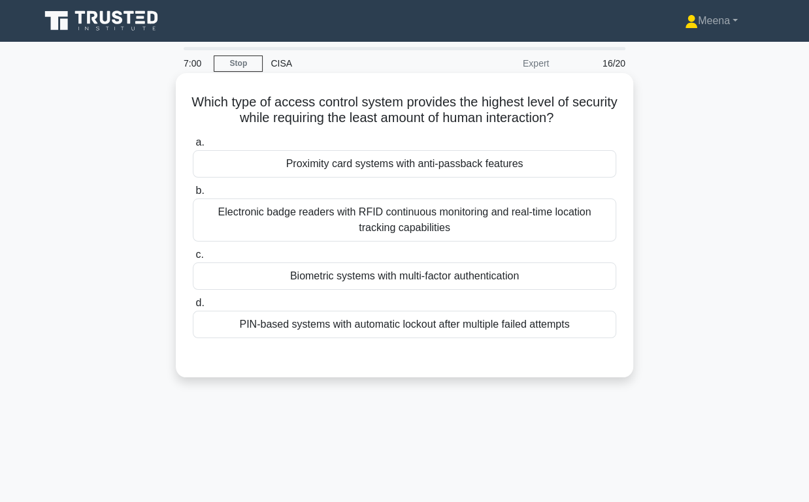
click at [458, 215] on div "Electronic badge readers with RFID continuous monitoring and real-time location…" at bounding box center [404, 220] width 423 height 43
click at [193, 195] on input "b. Electronic badge readers with RFID continuous monitoring and real-time locat…" at bounding box center [193, 191] width 0 height 8
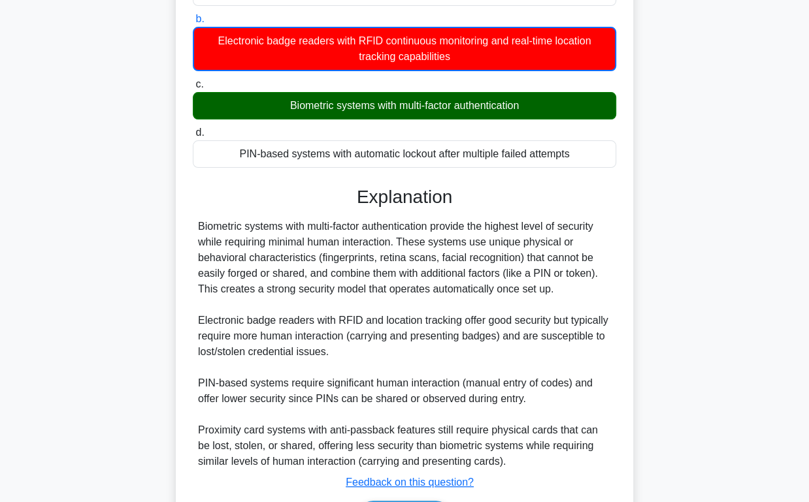
scroll to position [255, 0]
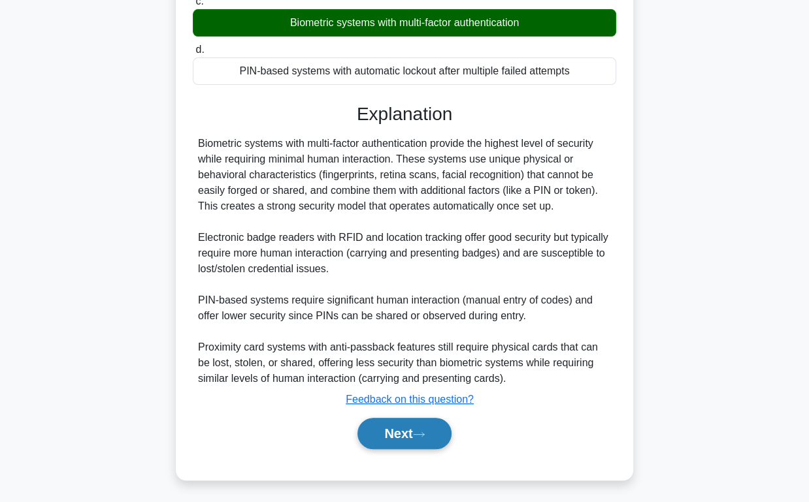
click at [413, 425] on button "Next" at bounding box center [403, 433] width 93 height 31
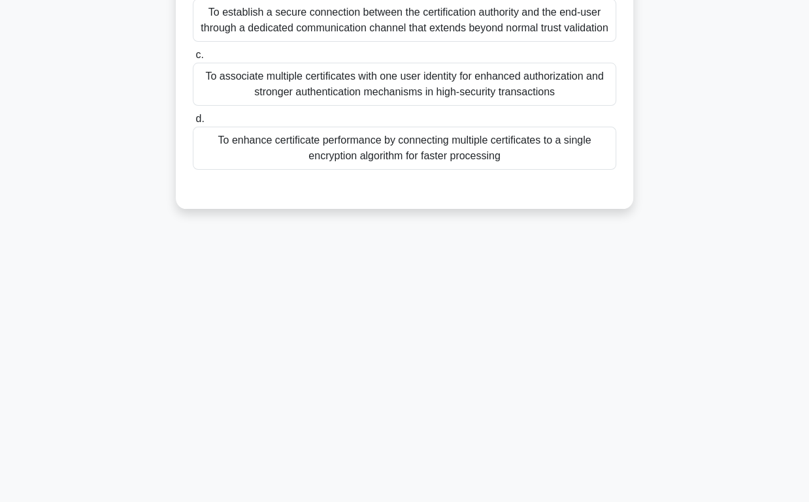
scroll to position [0, 0]
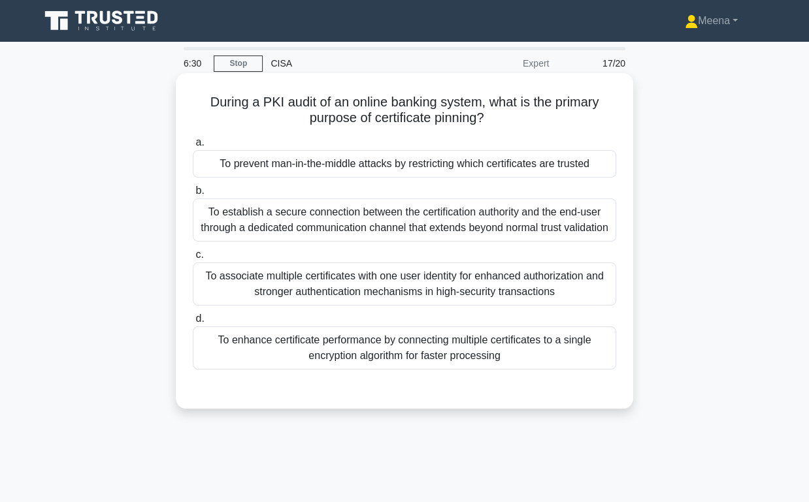
click at [466, 295] on div "To associate multiple certificates with one user identity for enhanced authoriz…" at bounding box center [404, 284] width 423 height 43
click at [193, 259] on input "c. To associate multiple certificates with one user identity for enhanced autho…" at bounding box center [193, 255] width 0 height 8
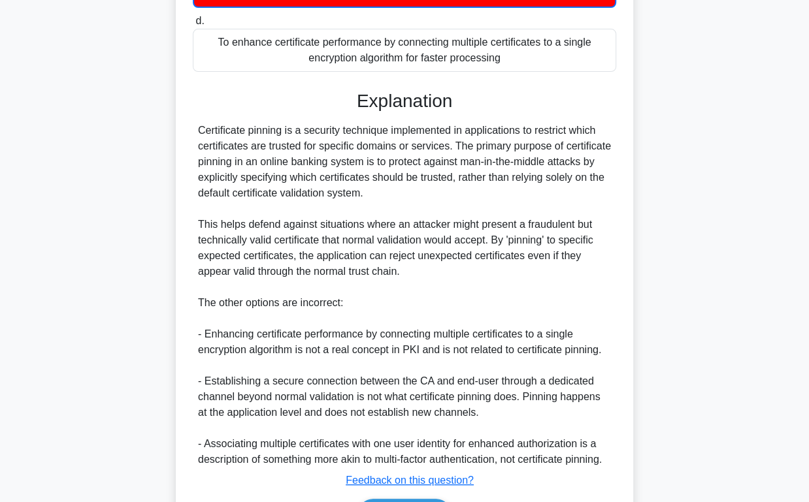
scroll to position [380, 0]
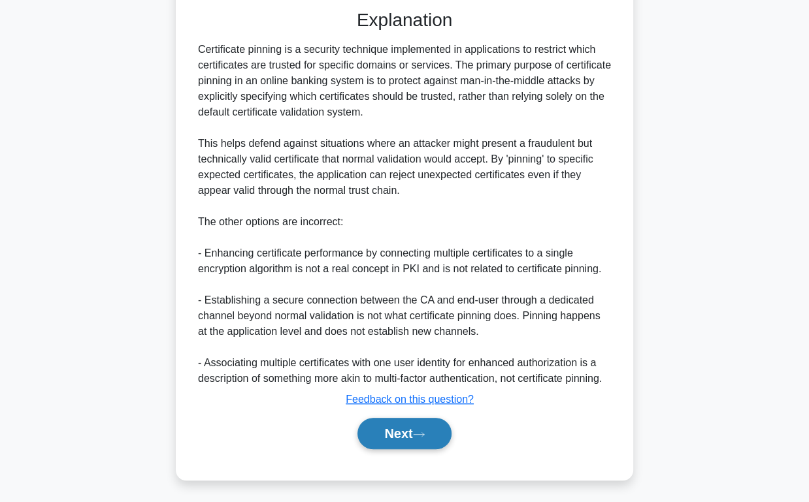
click at [433, 428] on button "Next" at bounding box center [403, 433] width 93 height 31
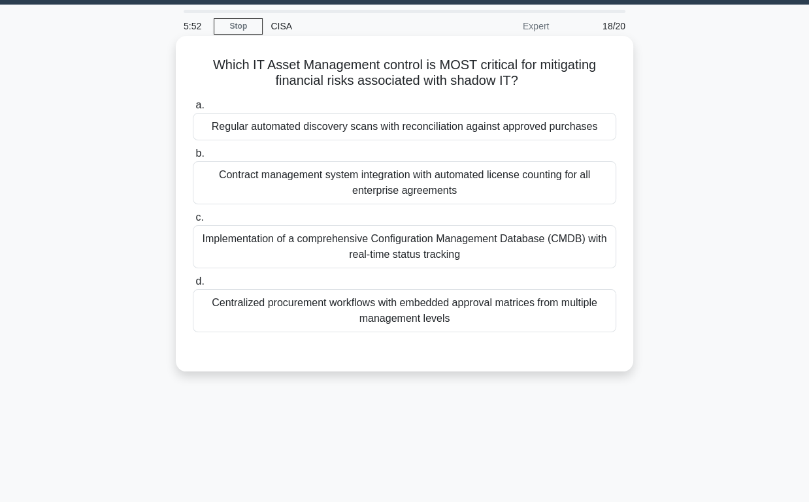
scroll to position [0, 0]
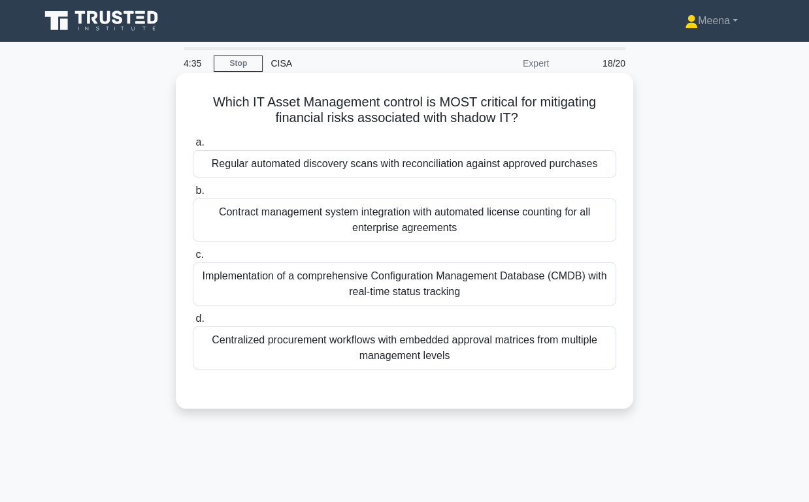
click at [418, 171] on div "Regular automated discovery scans with reconciliation against approved purchases" at bounding box center [404, 163] width 423 height 27
click at [193, 147] on input "a. Regular automated discovery scans with reconciliation against approved purch…" at bounding box center [193, 143] width 0 height 8
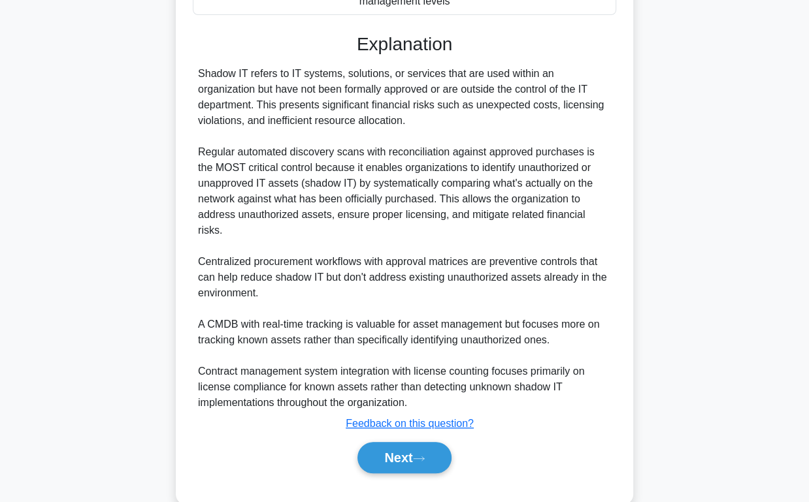
scroll to position [363, 0]
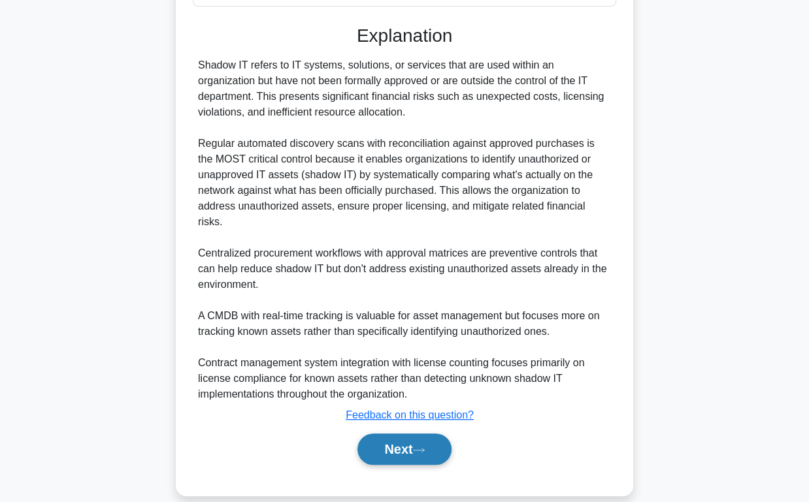
click at [393, 434] on button "Next" at bounding box center [403, 449] width 93 height 31
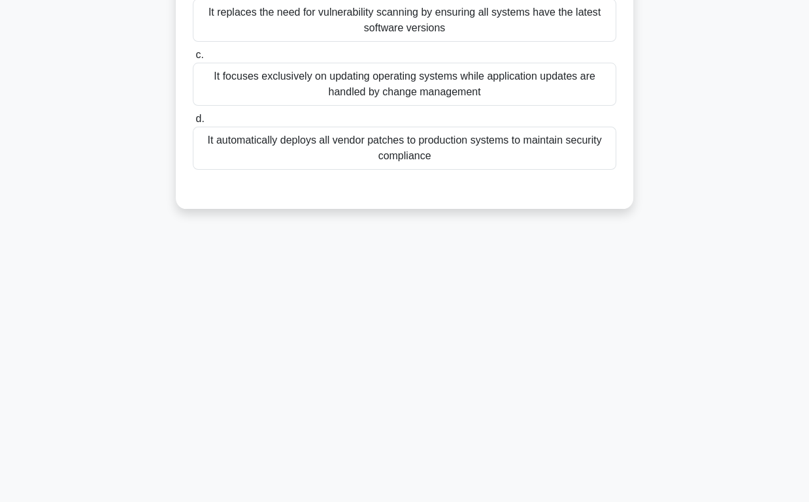
scroll to position [0, 0]
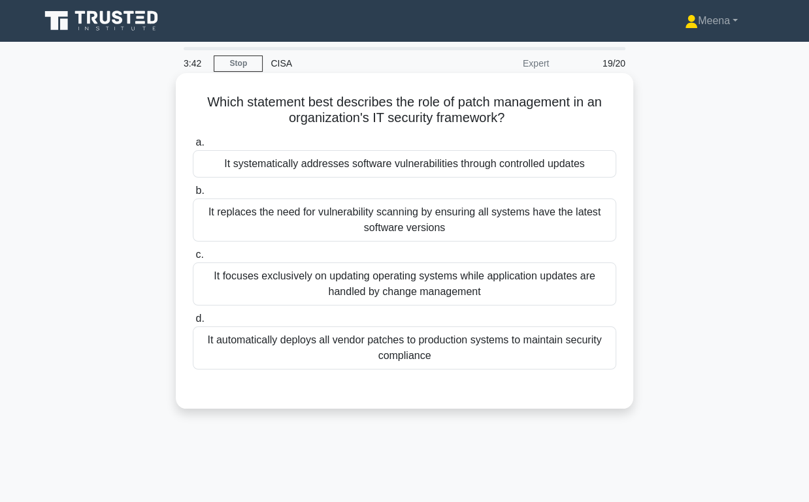
click at [463, 169] on div "It systematically addresses software vulnerabilities through controlled updates" at bounding box center [404, 163] width 423 height 27
click at [193, 147] on input "a. It systematically addresses software vulnerabilities through controlled upda…" at bounding box center [193, 143] width 0 height 8
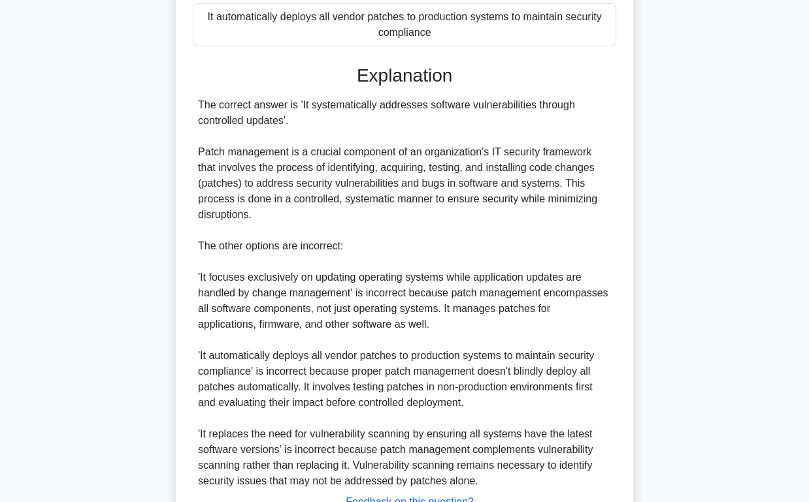
scroll to position [426, 0]
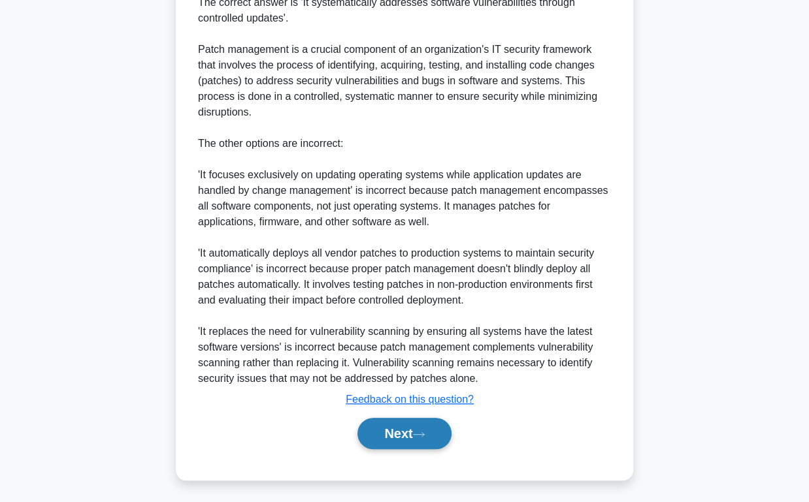
click at [412, 427] on button "Next" at bounding box center [403, 433] width 93 height 31
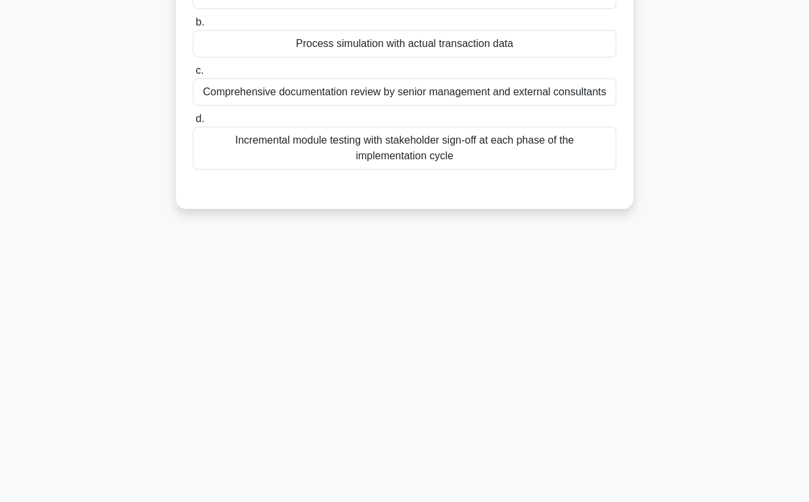
scroll to position [0, 0]
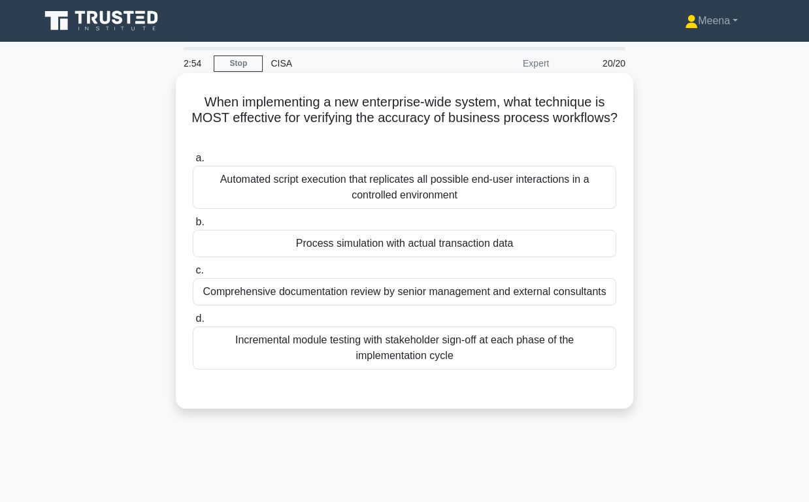
click at [375, 350] on div "Incremental module testing with stakeholder sign-off at each phase of the imple…" at bounding box center [404, 348] width 423 height 43
click at [193, 323] on input "d. Incremental module testing with stakeholder sign-off at each phase of the im…" at bounding box center [193, 319] width 0 height 8
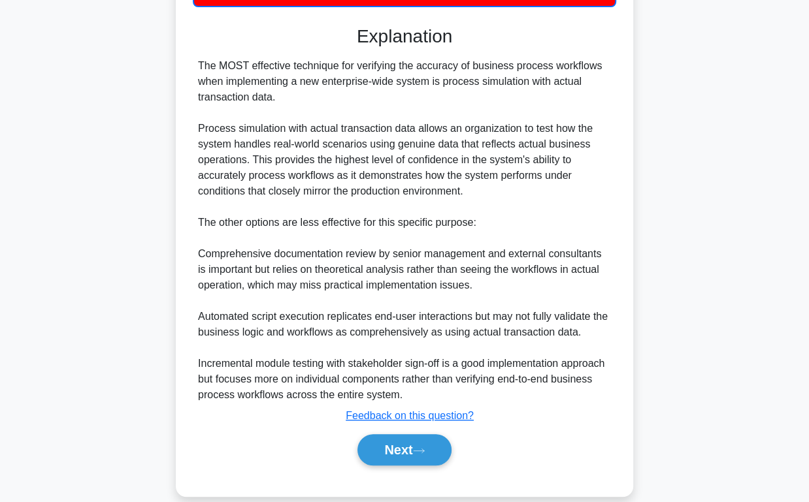
scroll to position [380, 0]
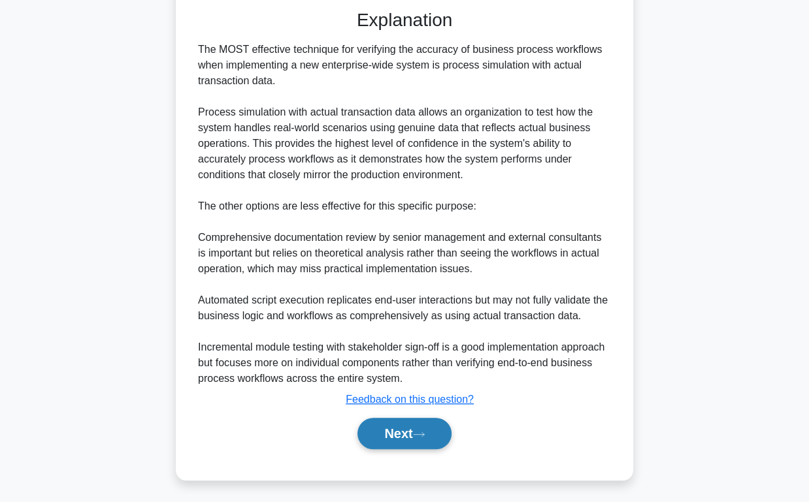
click at [400, 434] on button "Next" at bounding box center [403, 433] width 93 height 31
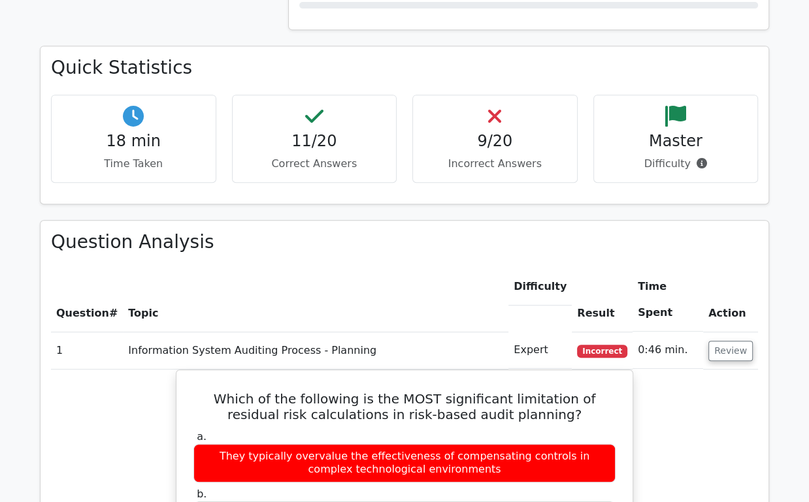
scroll to position [449, 0]
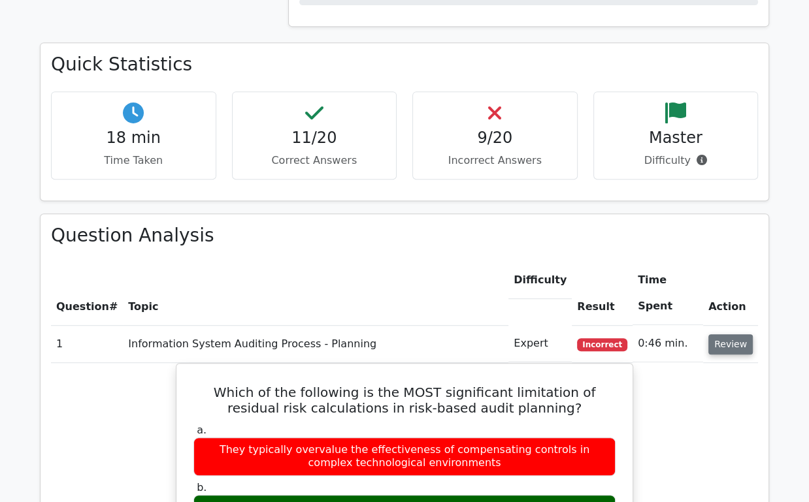
click at [746, 335] on button "Review" at bounding box center [730, 345] width 44 height 20
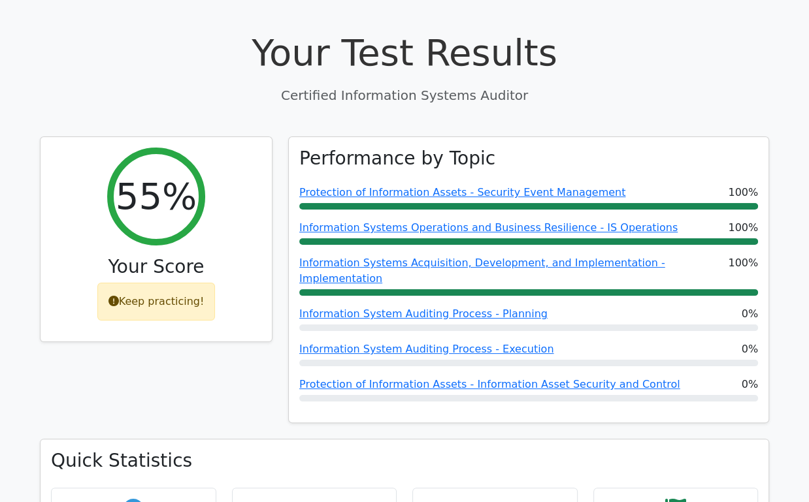
scroll to position [0, 0]
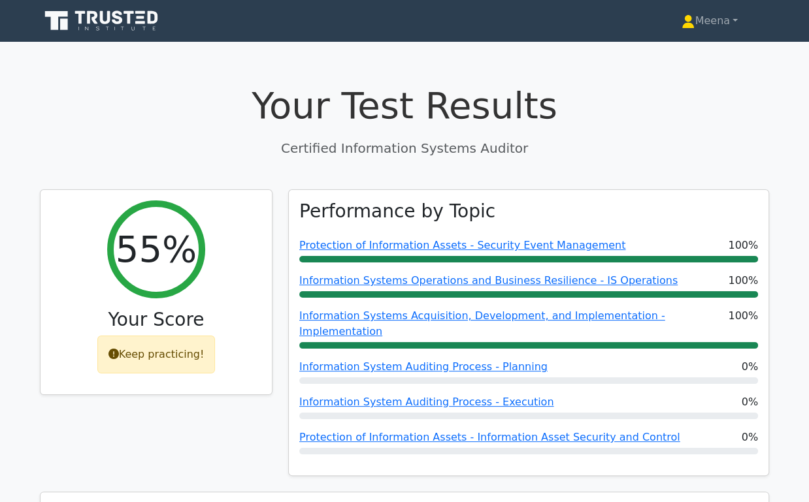
click at [132, 26] on icon at bounding box center [102, 20] width 125 height 25
